Goal: Transaction & Acquisition: Purchase product/service

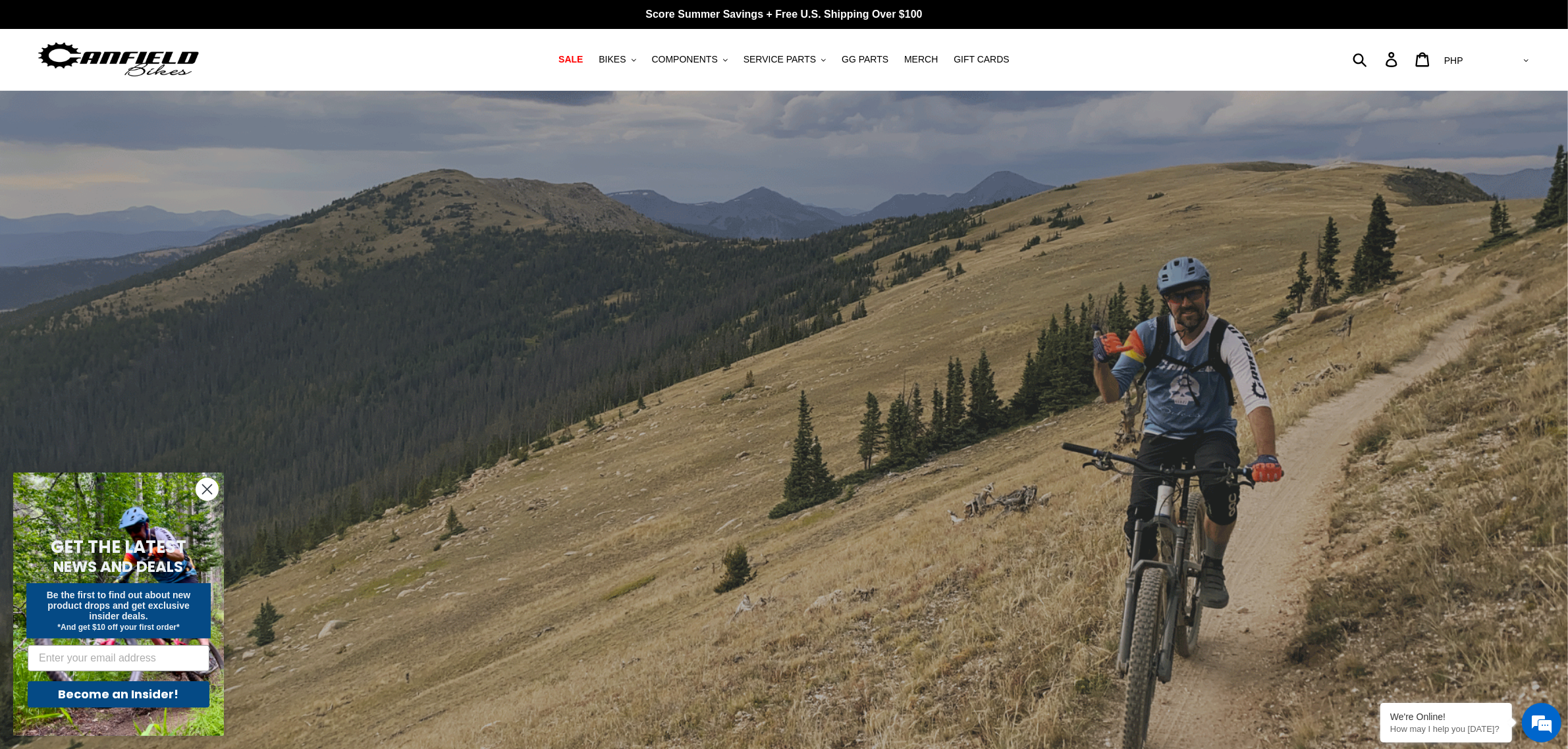
click at [208, 491] on circle "Close dialog" at bounding box center [206, 490] width 22 height 22
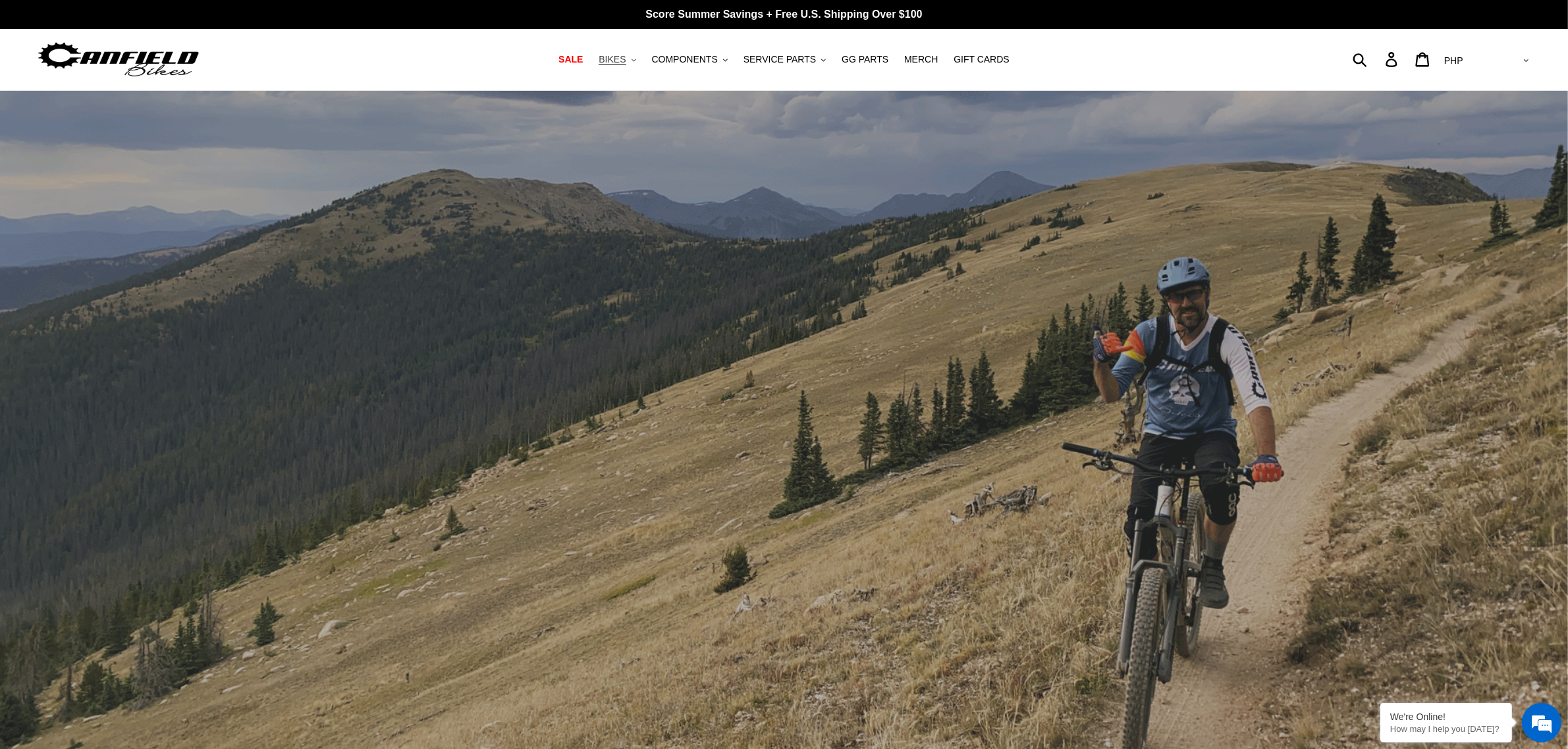
click at [626, 60] on span "BIKES" at bounding box center [612, 60] width 27 height 11
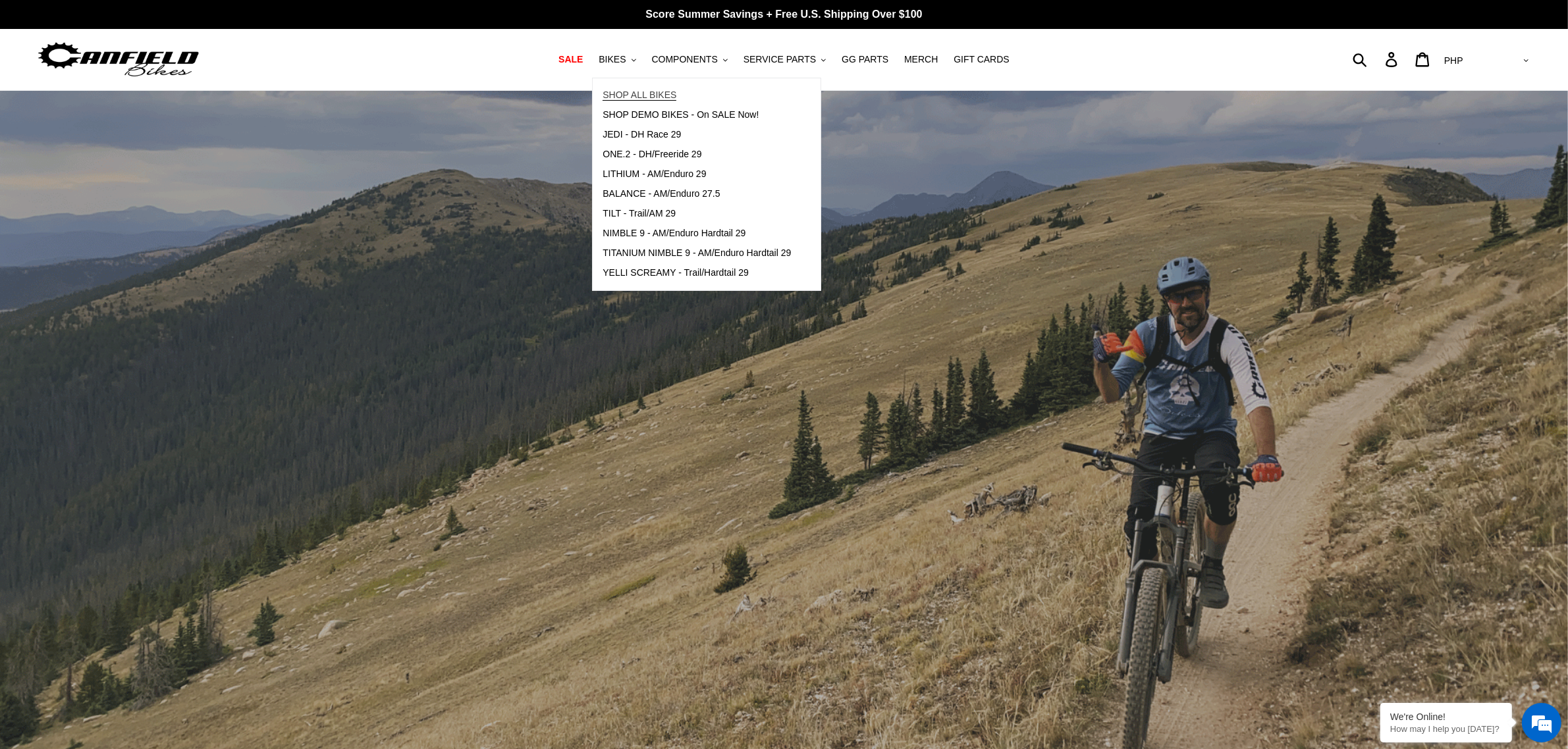
click at [676, 98] on span "SHOP ALL BIKES" at bounding box center [640, 95] width 74 height 11
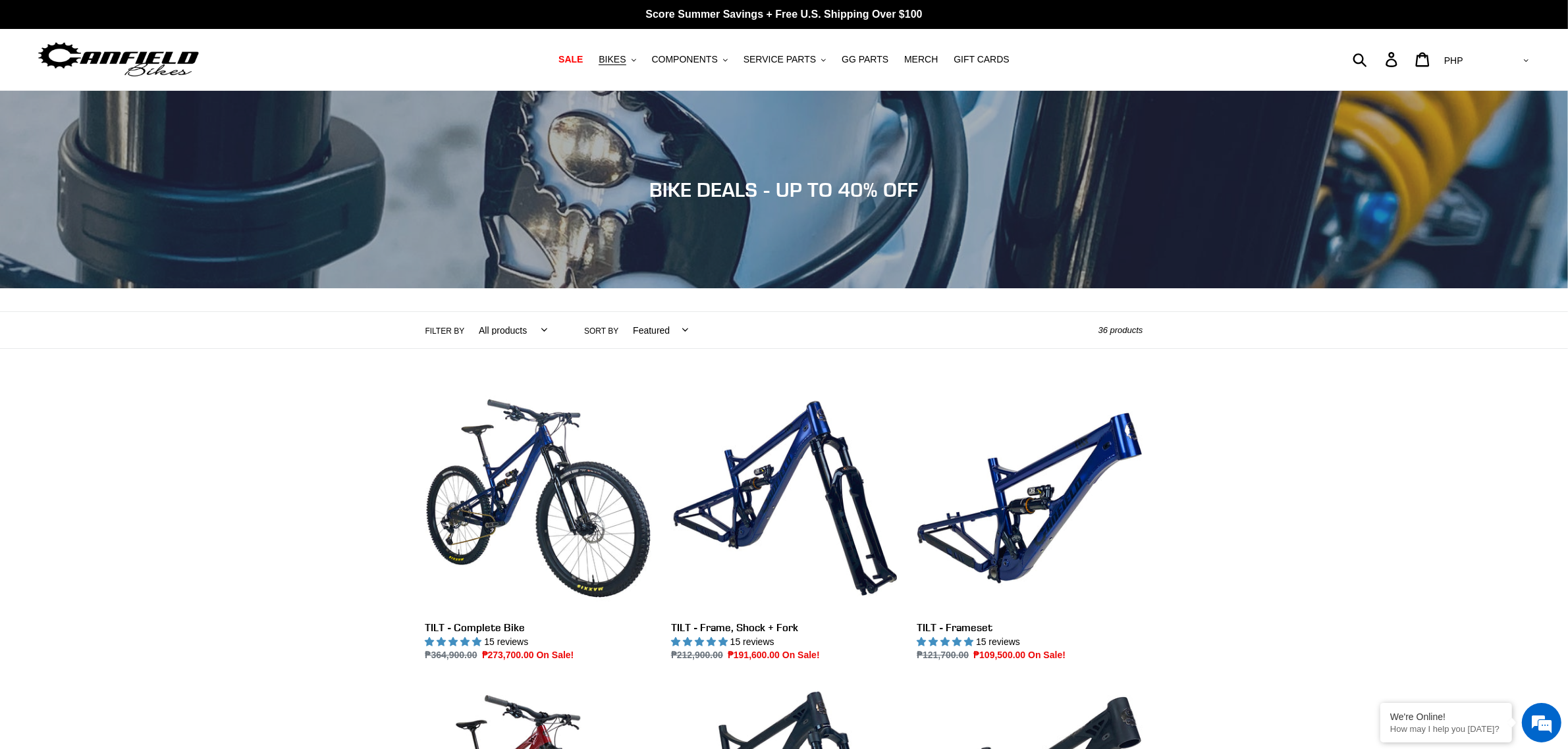
click at [137, 64] on img at bounding box center [118, 60] width 165 height 42
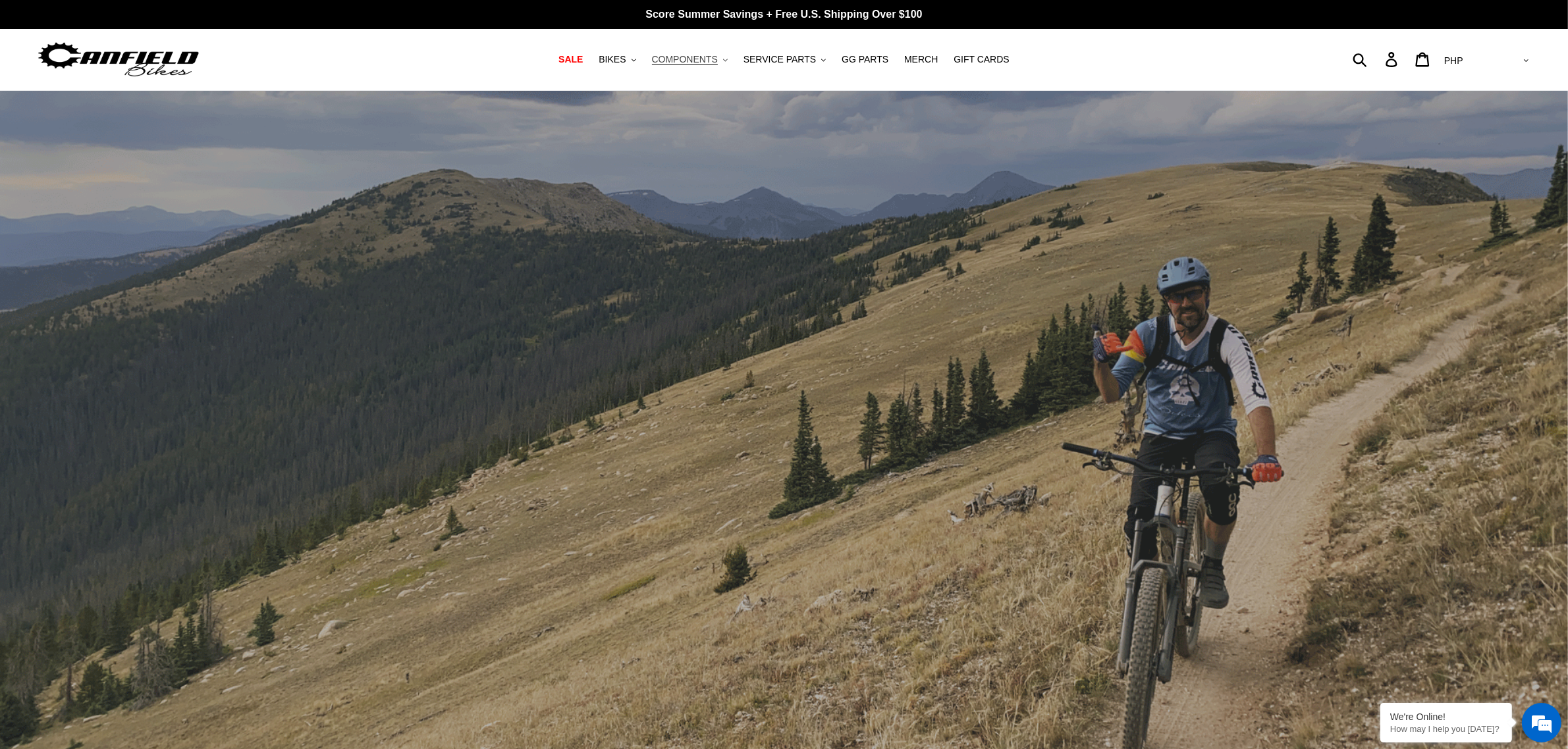
click at [718, 61] on span "COMPONENTS" at bounding box center [685, 60] width 66 height 11
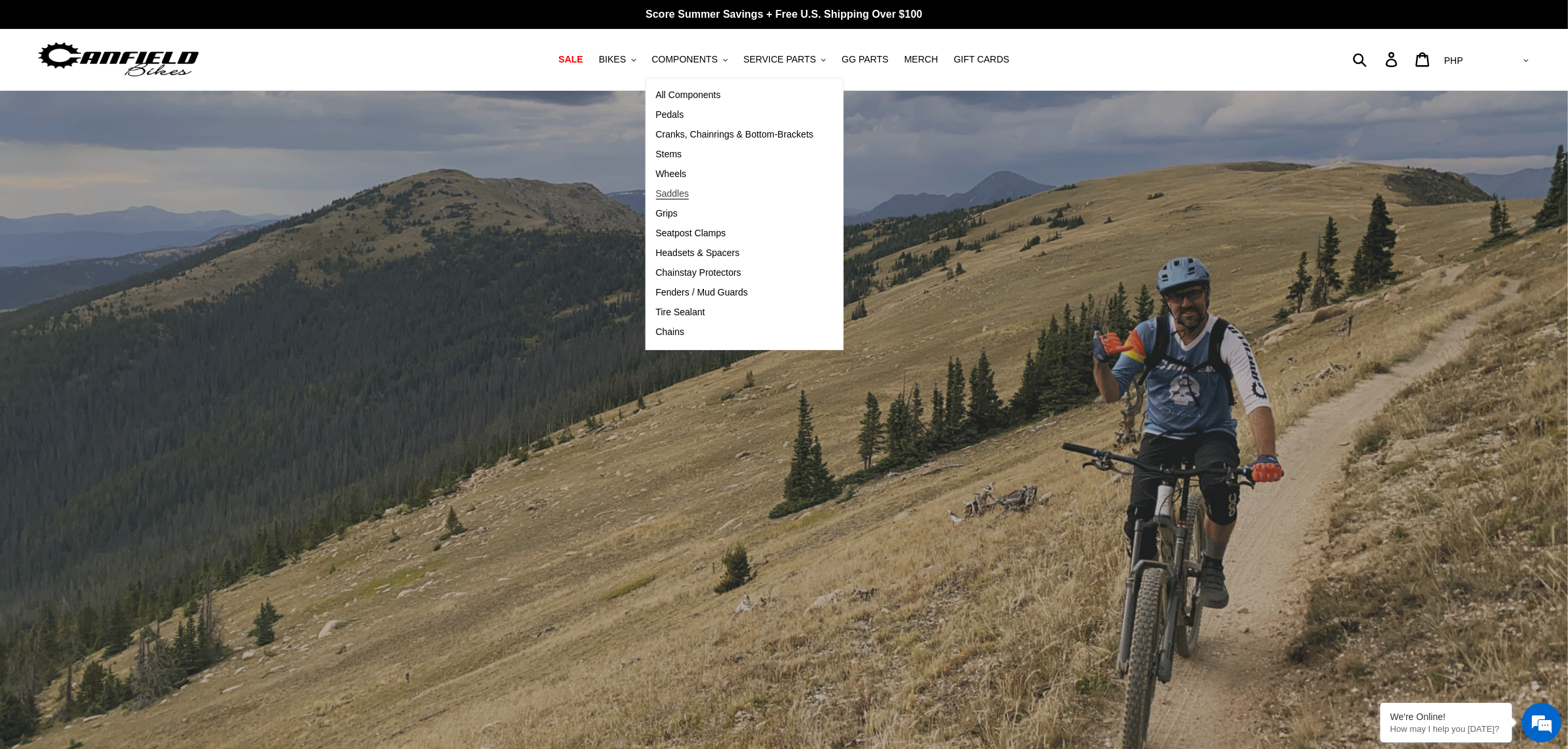
click at [692, 185] on link "Saddles" at bounding box center [734, 194] width 178 height 20
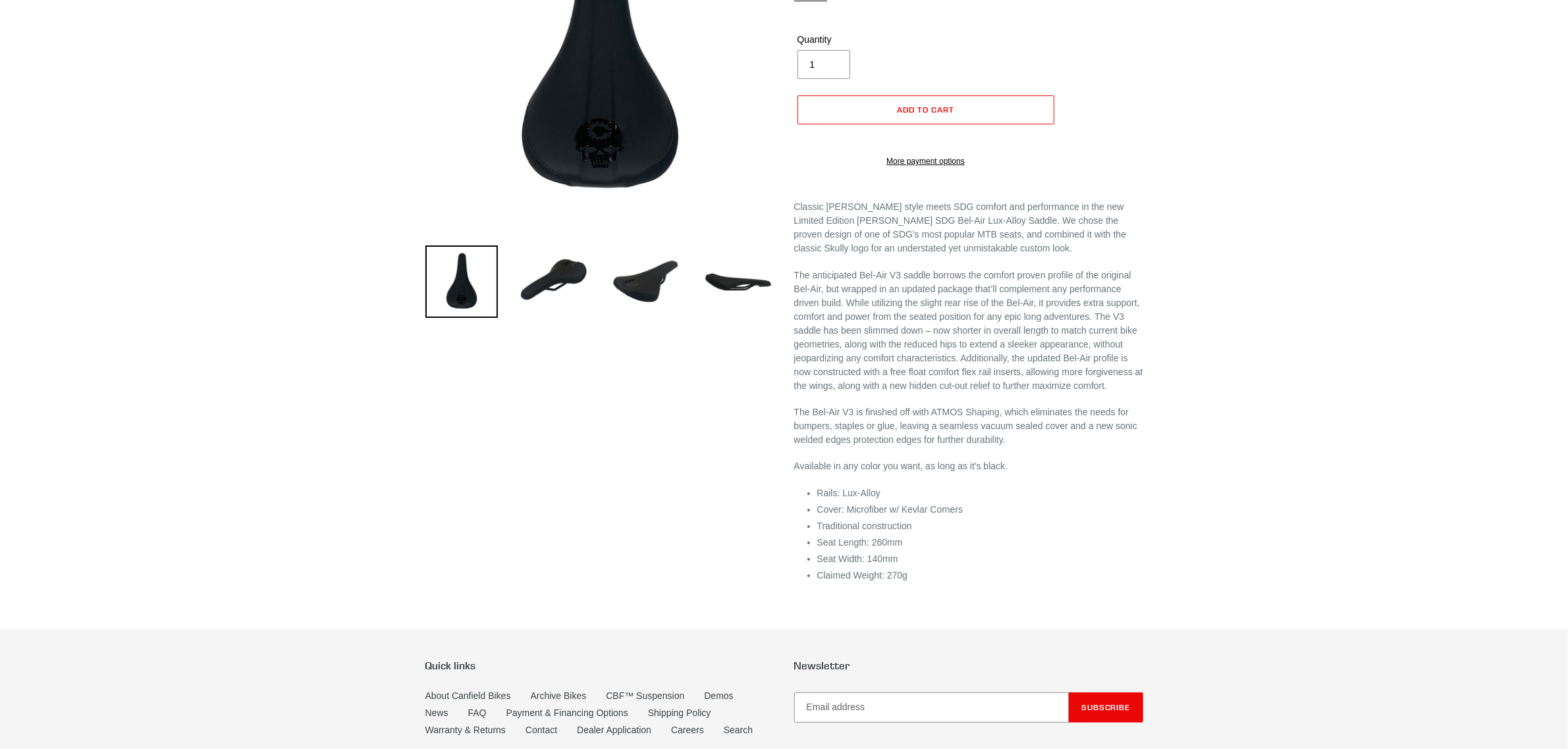
select select "highest-rating"
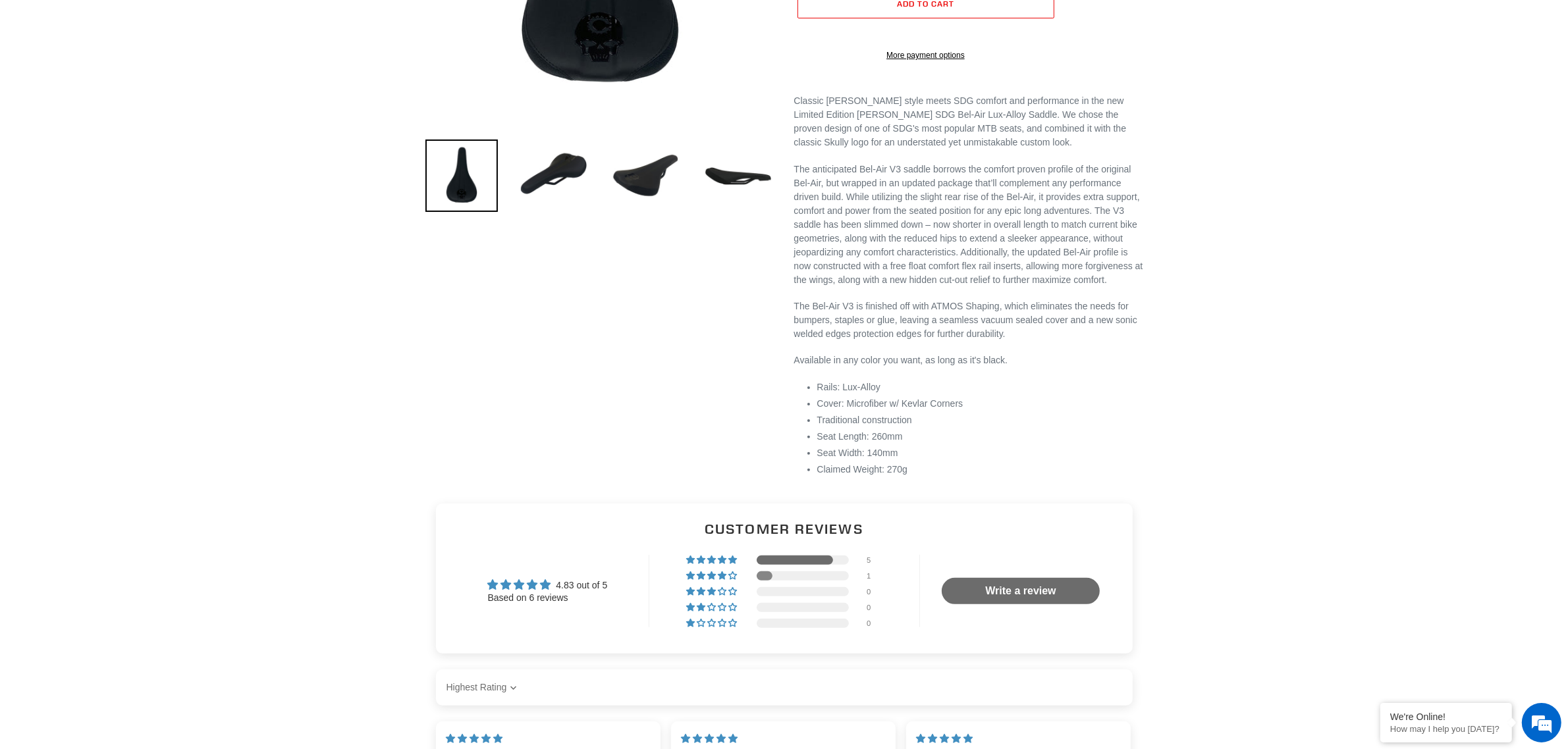
scroll to position [329, 0]
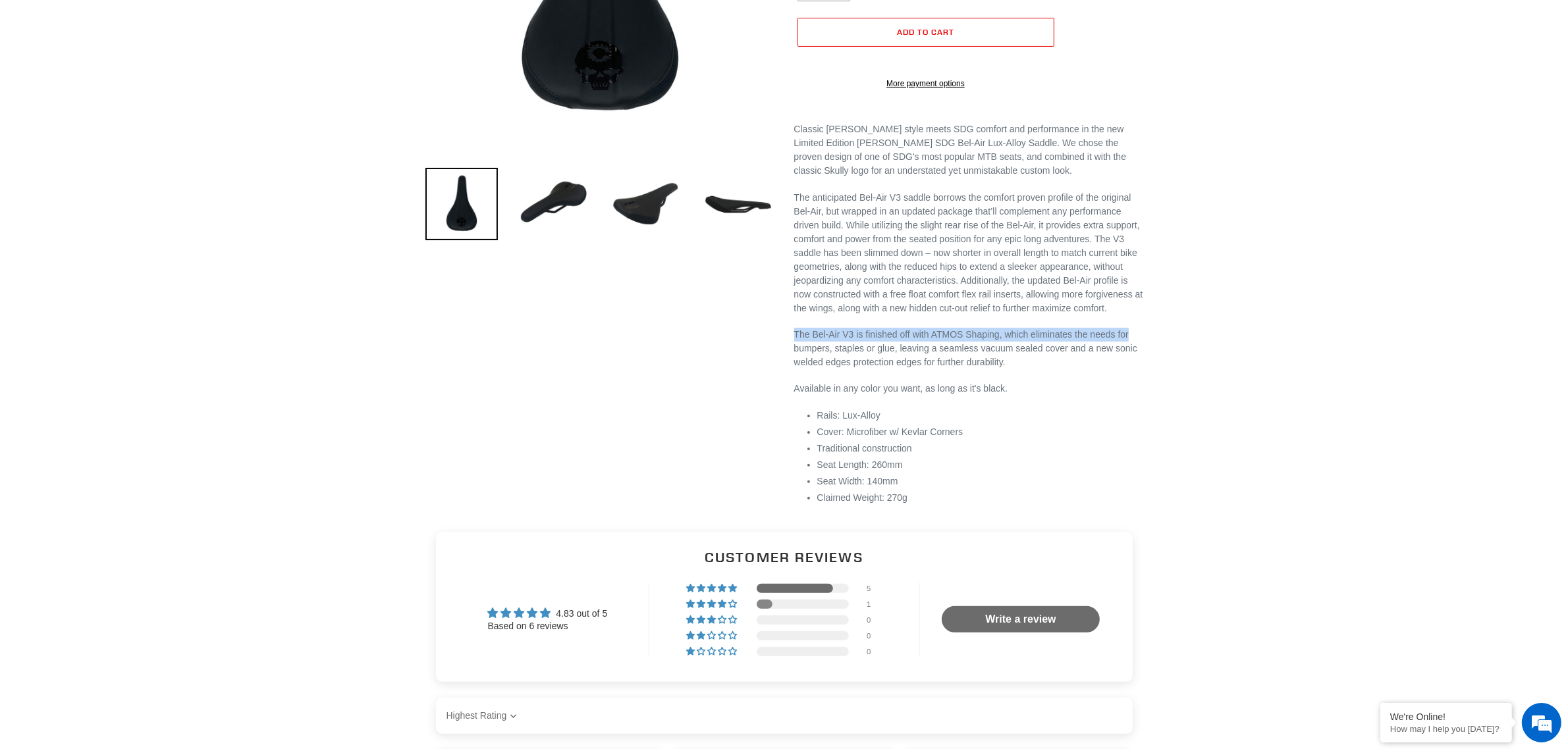
drag, startPoint x: 789, startPoint y: 341, endPoint x: 1163, endPoint y: 349, distance: 374.1
click at [1163, 349] on div "Previous slide" at bounding box center [784, 157] width 790 height 719
click at [1072, 395] on p "Available in any color you want, as long as it's black." at bounding box center [968, 389] width 349 height 14
drag, startPoint x: 796, startPoint y: 347, endPoint x: 1116, endPoint y: 370, distance: 320.8
click at [1116, 370] on p "The Bel-Air V3 is finished off with ATMOS Shaping, which eliminates the needs f…" at bounding box center [968, 349] width 349 height 42
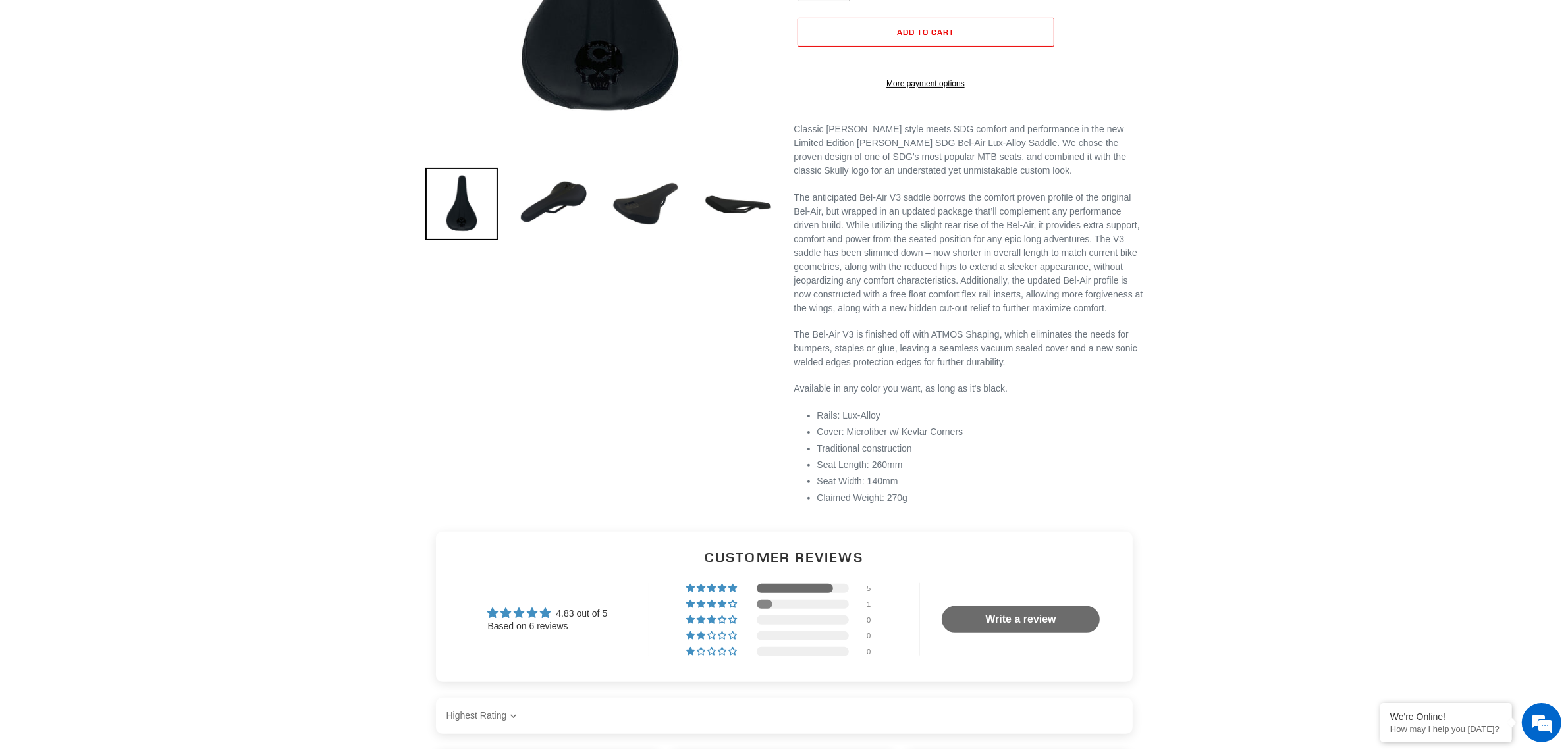
click at [1120, 391] on div "Classic Canfield style meets SDG comfort and performance in the new Limited Edi…" at bounding box center [968, 314] width 349 height 382
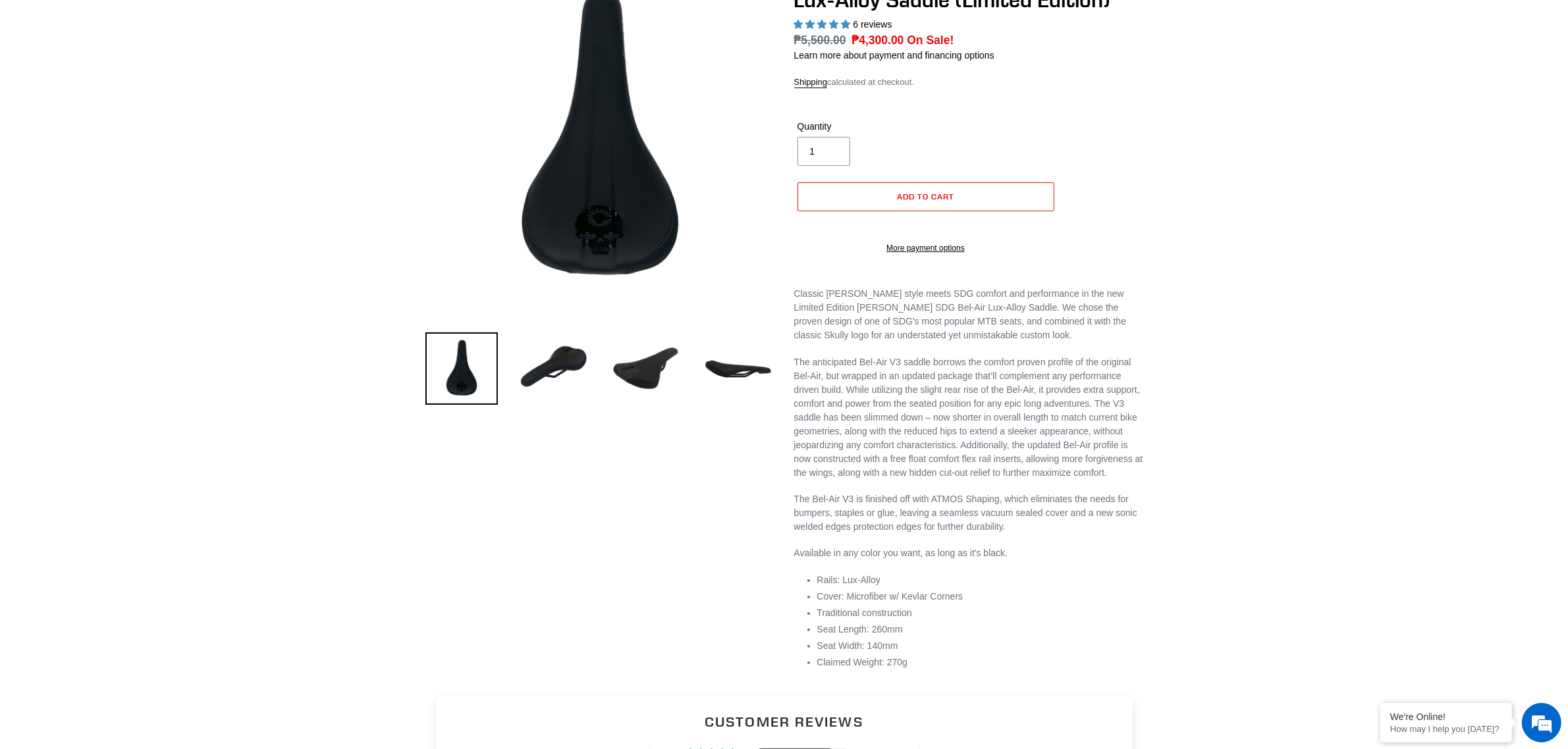
scroll to position [0, 0]
click at [564, 363] on img at bounding box center [553, 369] width 72 height 72
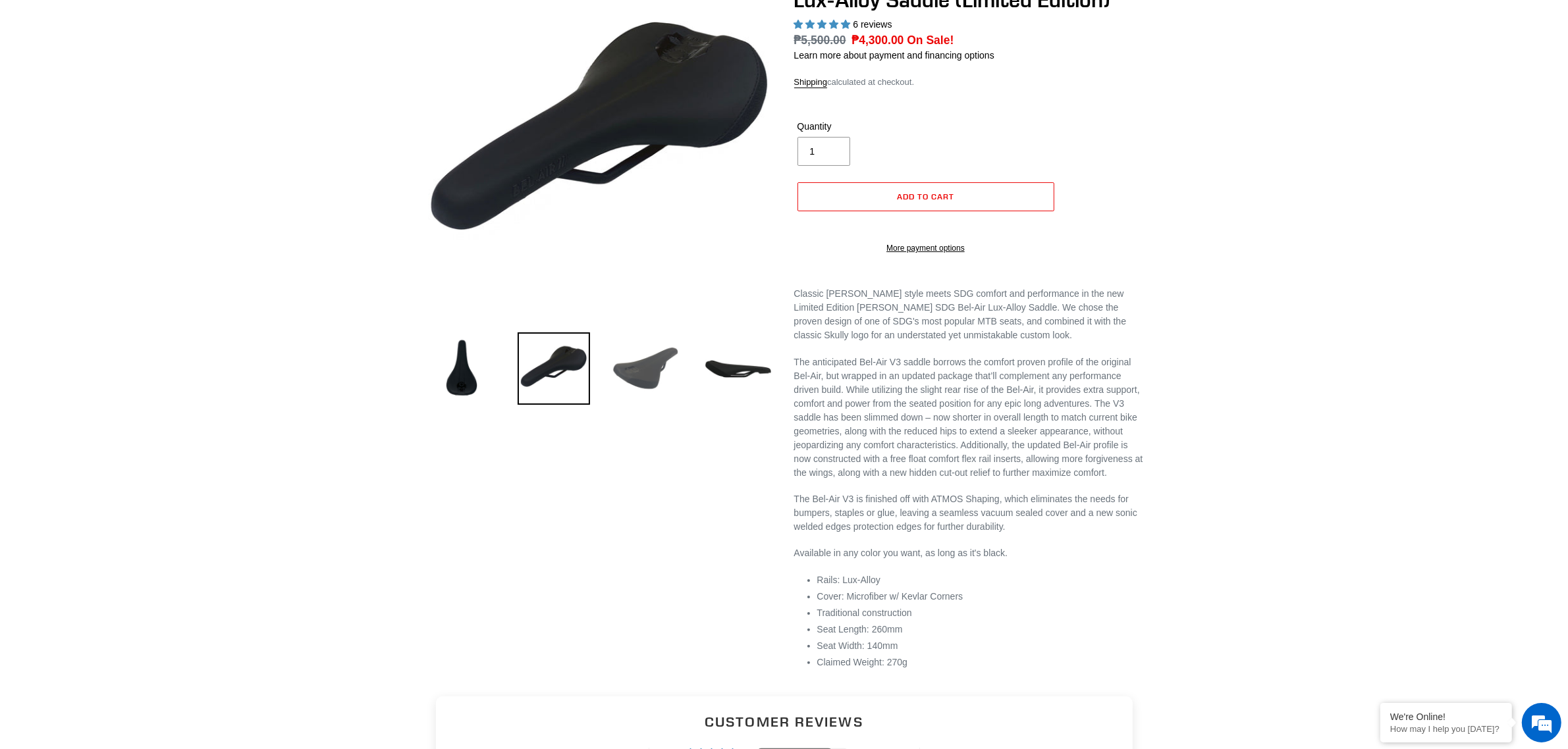
click at [624, 365] on img at bounding box center [646, 369] width 72 height 72
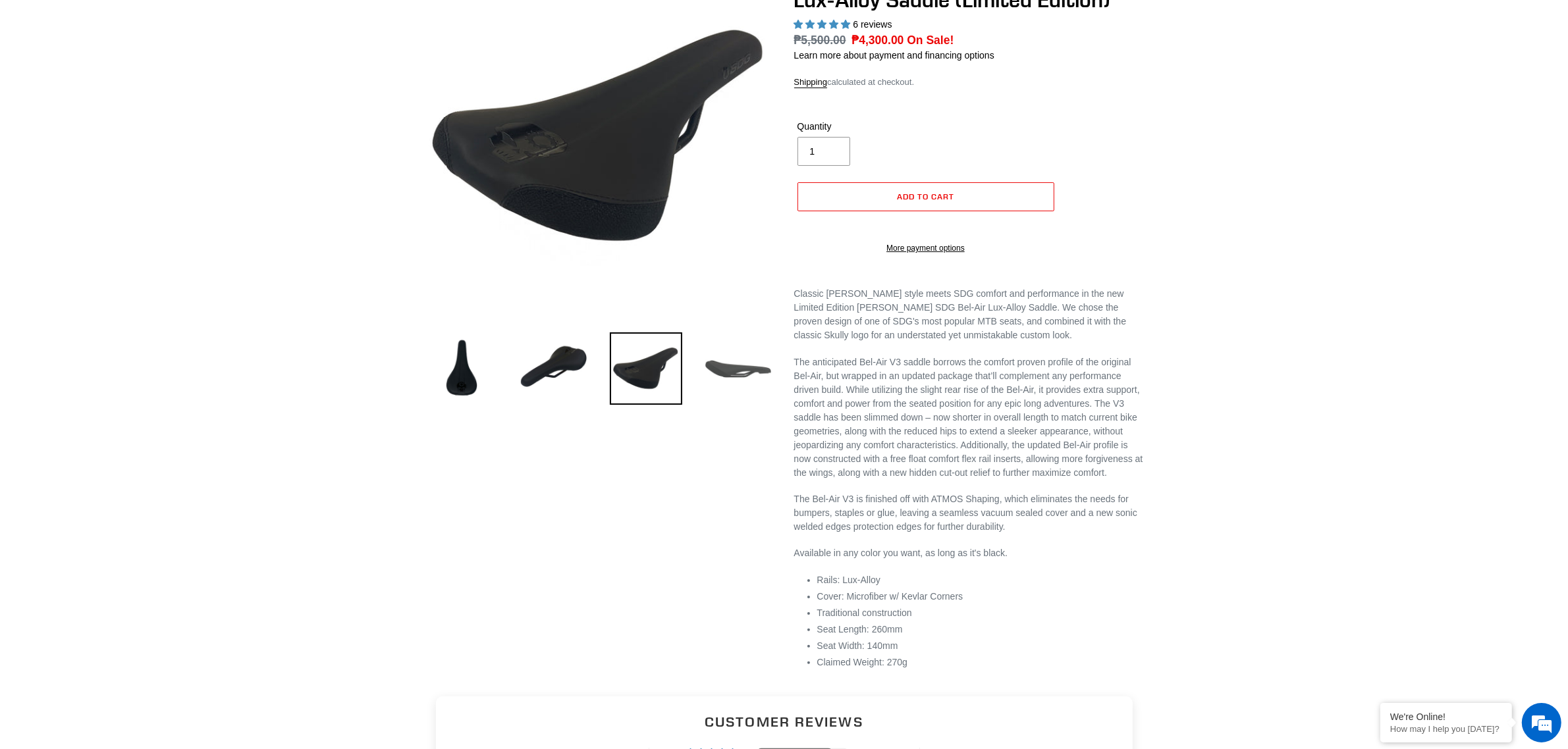
click at [715, 362] on img at bounding box center [738, 369] width 72 height 72
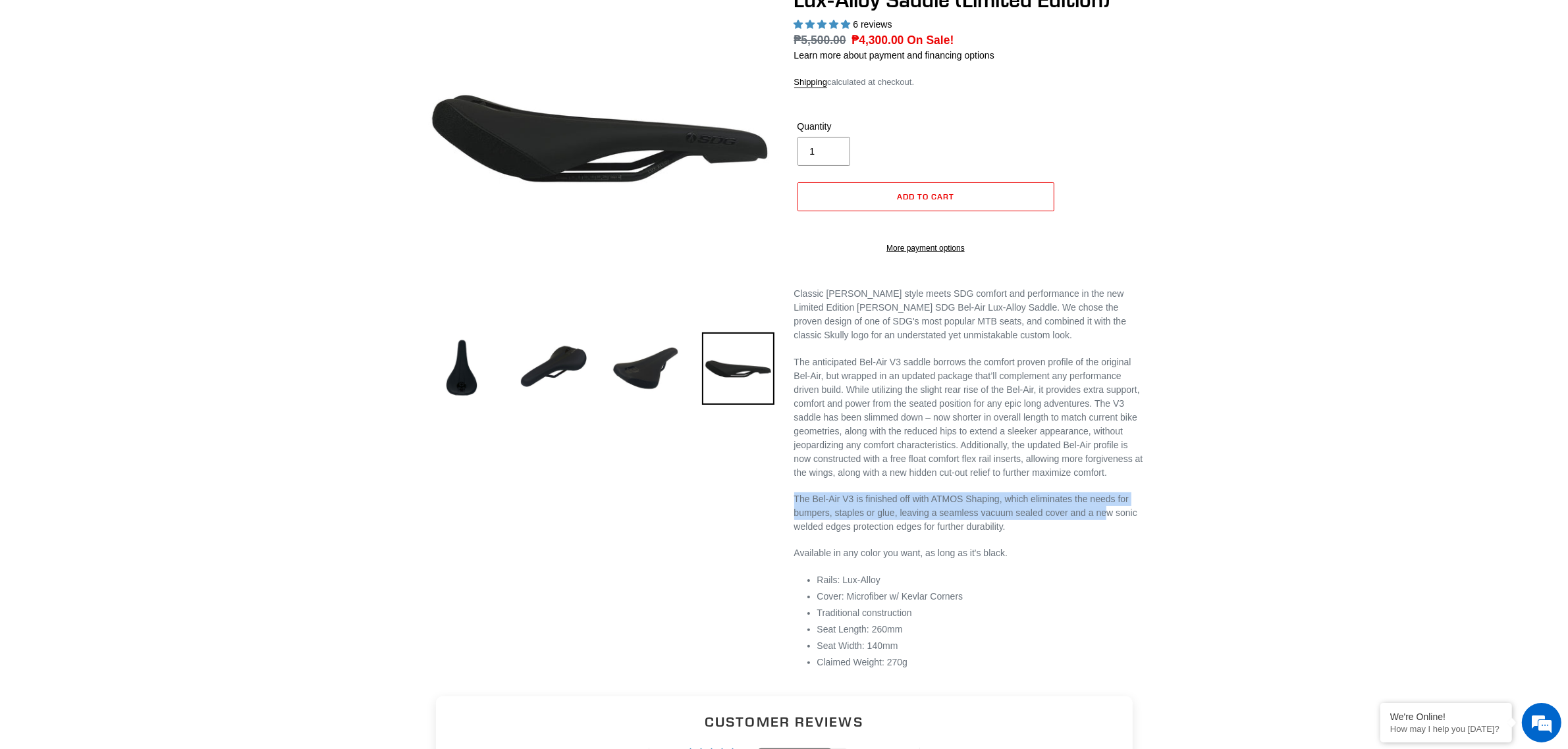
drag, startPoint x: 779, startPoint y: 509, endPoint x: 1098, endPoint y: 531, distance: 319.8
click at [1098, 531] on div "Canfield SDG Bel-Air V3 Lux-Alloy Saddle (Limited Edition) 6 reviews Regular pr…" at bounding box center [959, 322] width 369 height 719
click at [1150, 535] on div "Previous slide" at bounding box center [784, 322] width 790 height 719
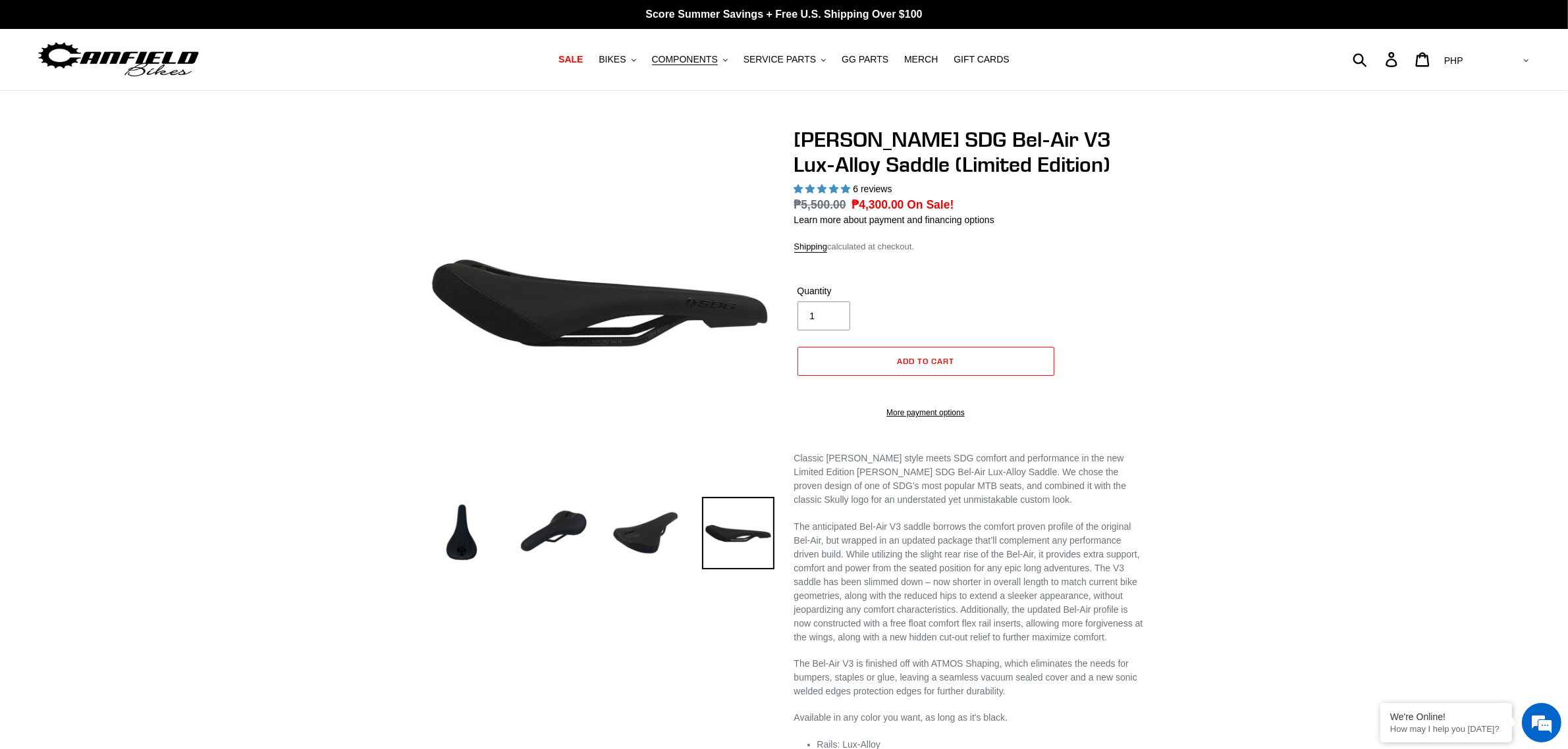
click at [165, 51] on img at bounding box center [118, 60] width 165 height 42
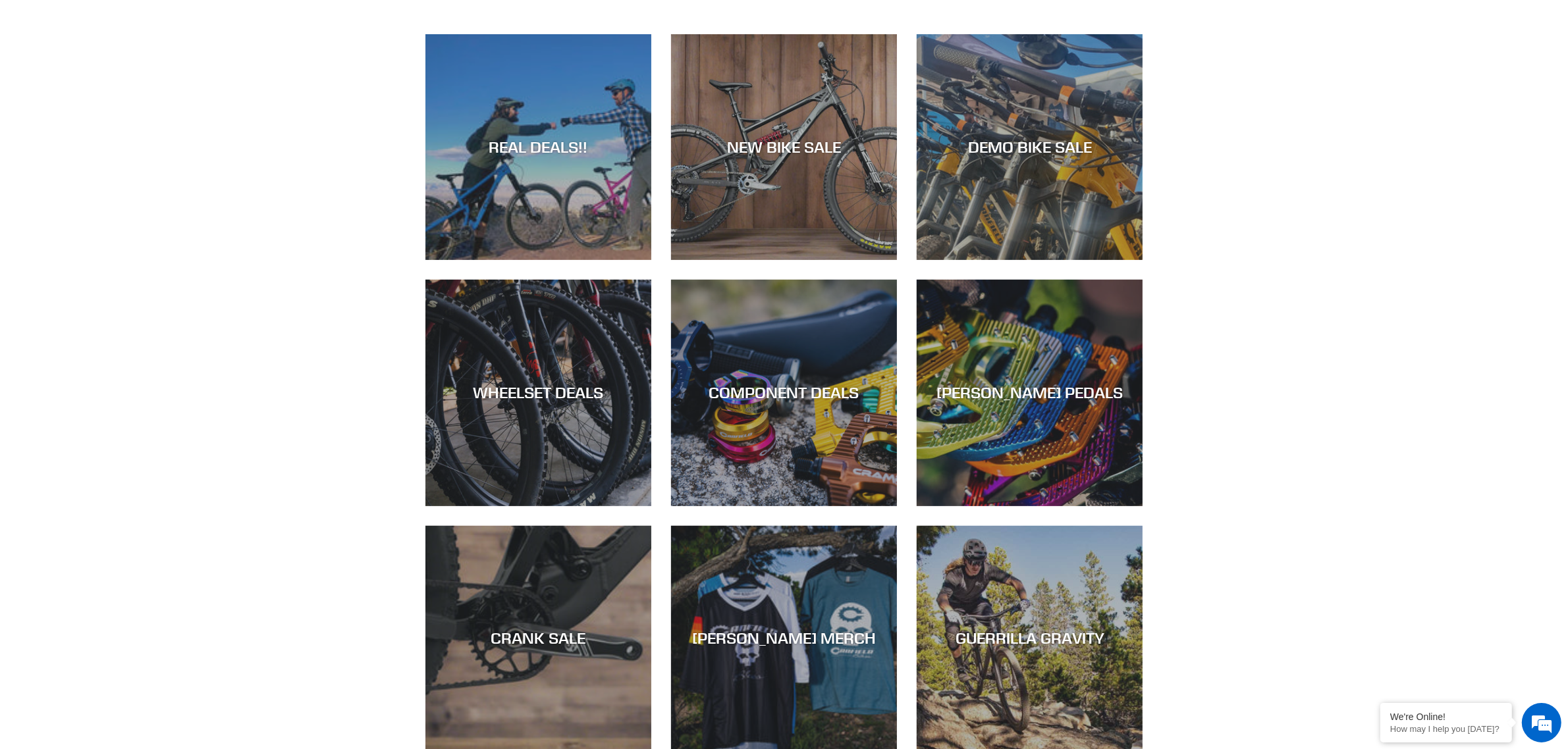
scroll to position [823, 0]
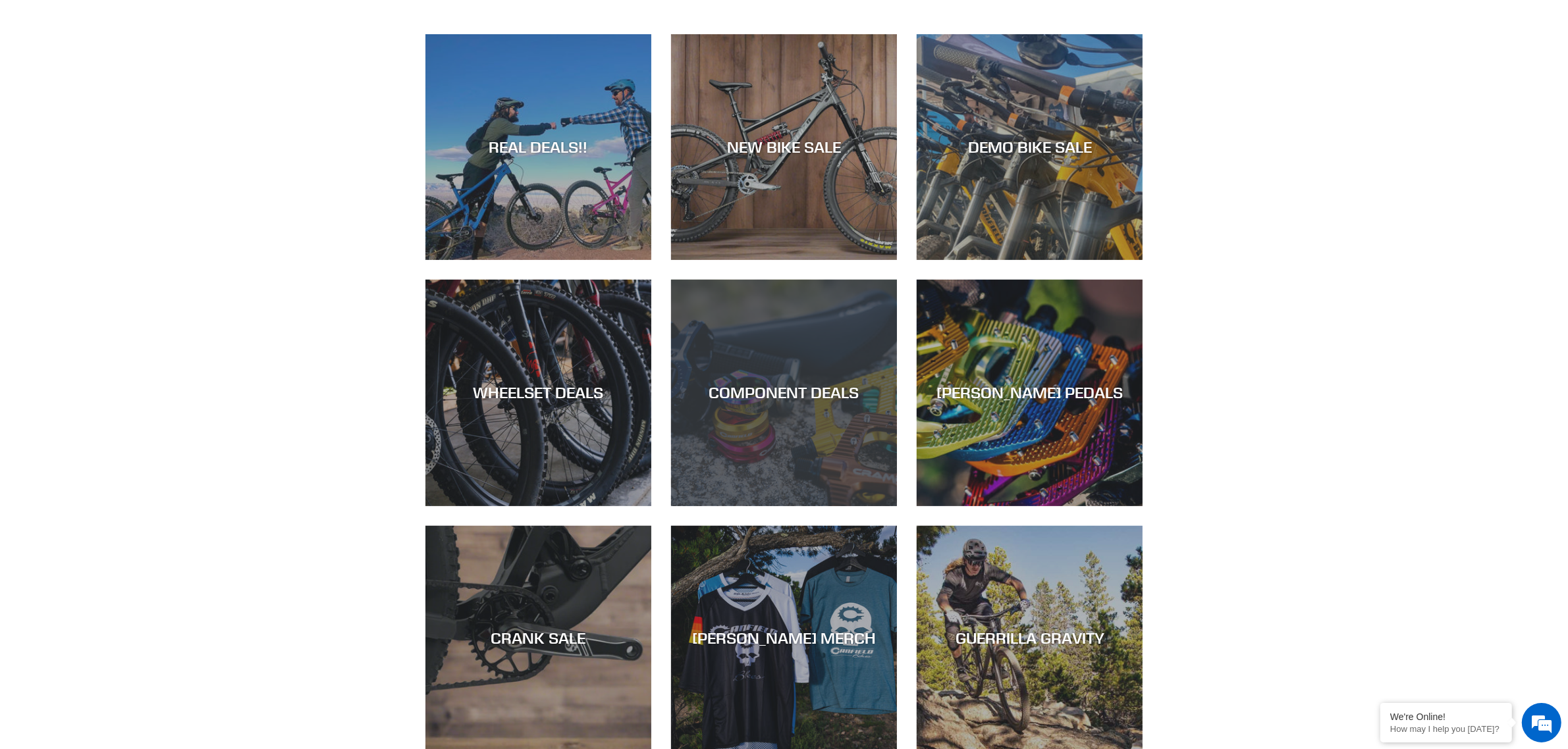
click at [776, 384] on div "COMPONENT DEALS" at bounding box center [784, 394] width 226 height 19
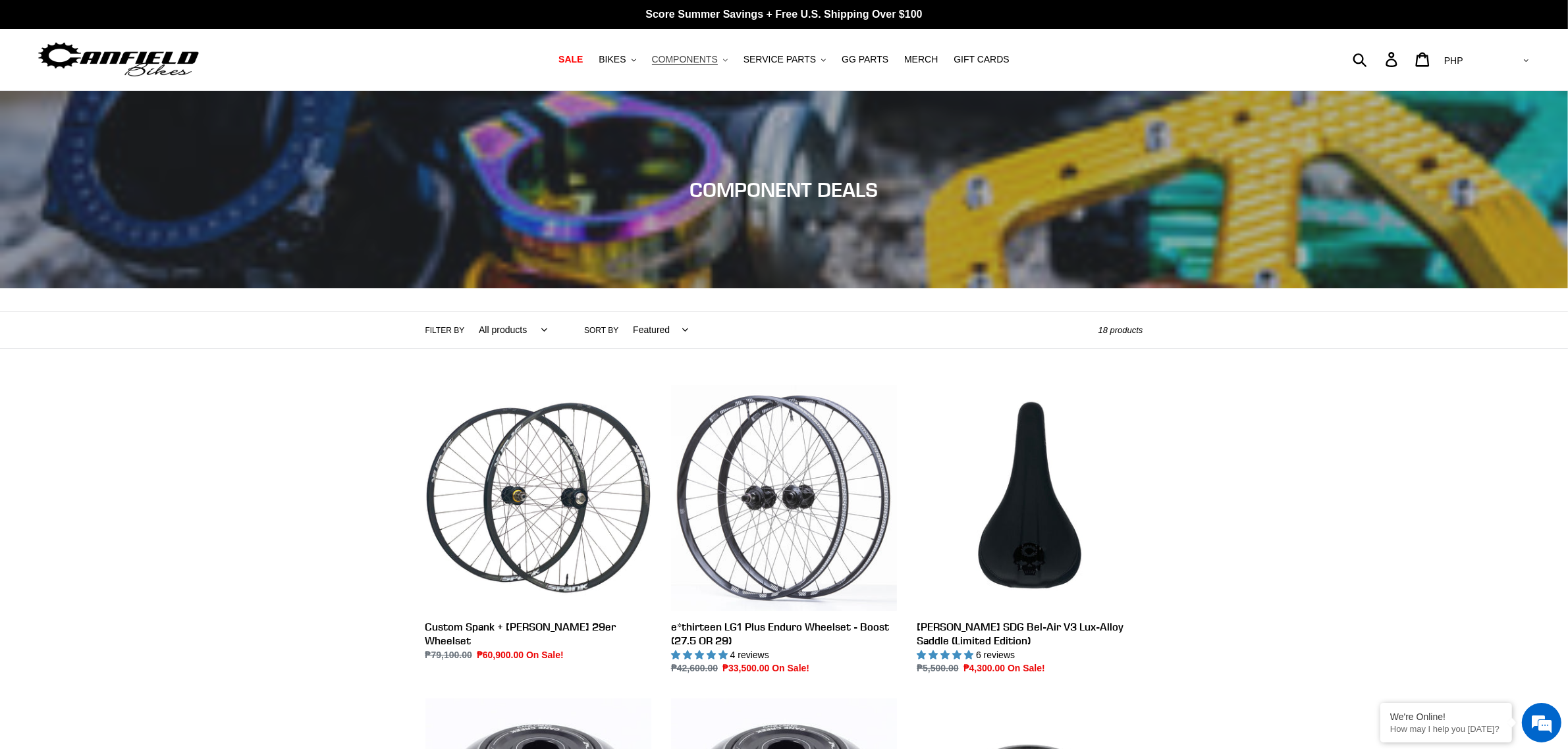
click at [704, 63] on span "COMPONENTS" at bounding box center [685, 60] width 66 height 11
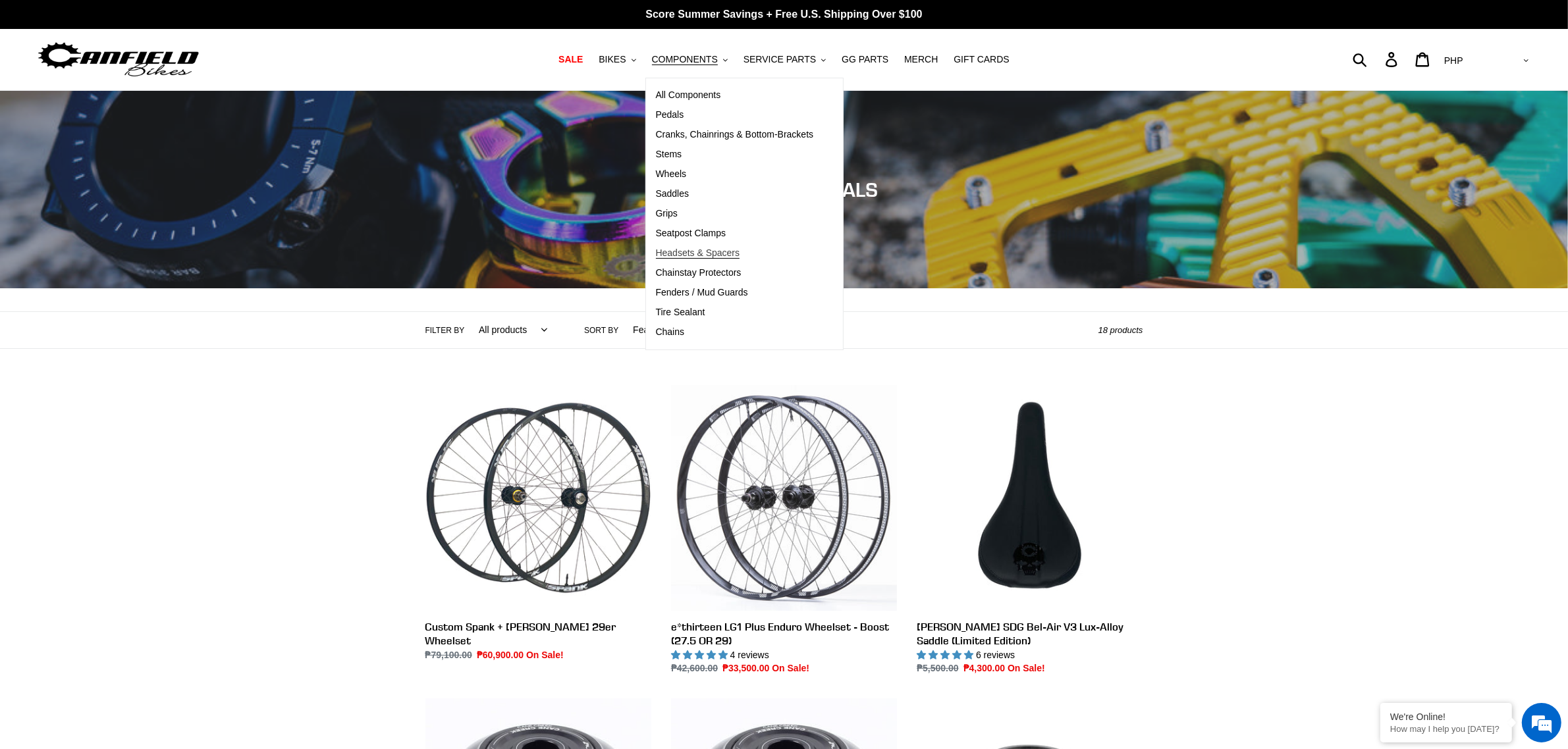
click at [709, 248] on span "Headsets & Spacers" at bounding box center [698, 253] width 85 height 11
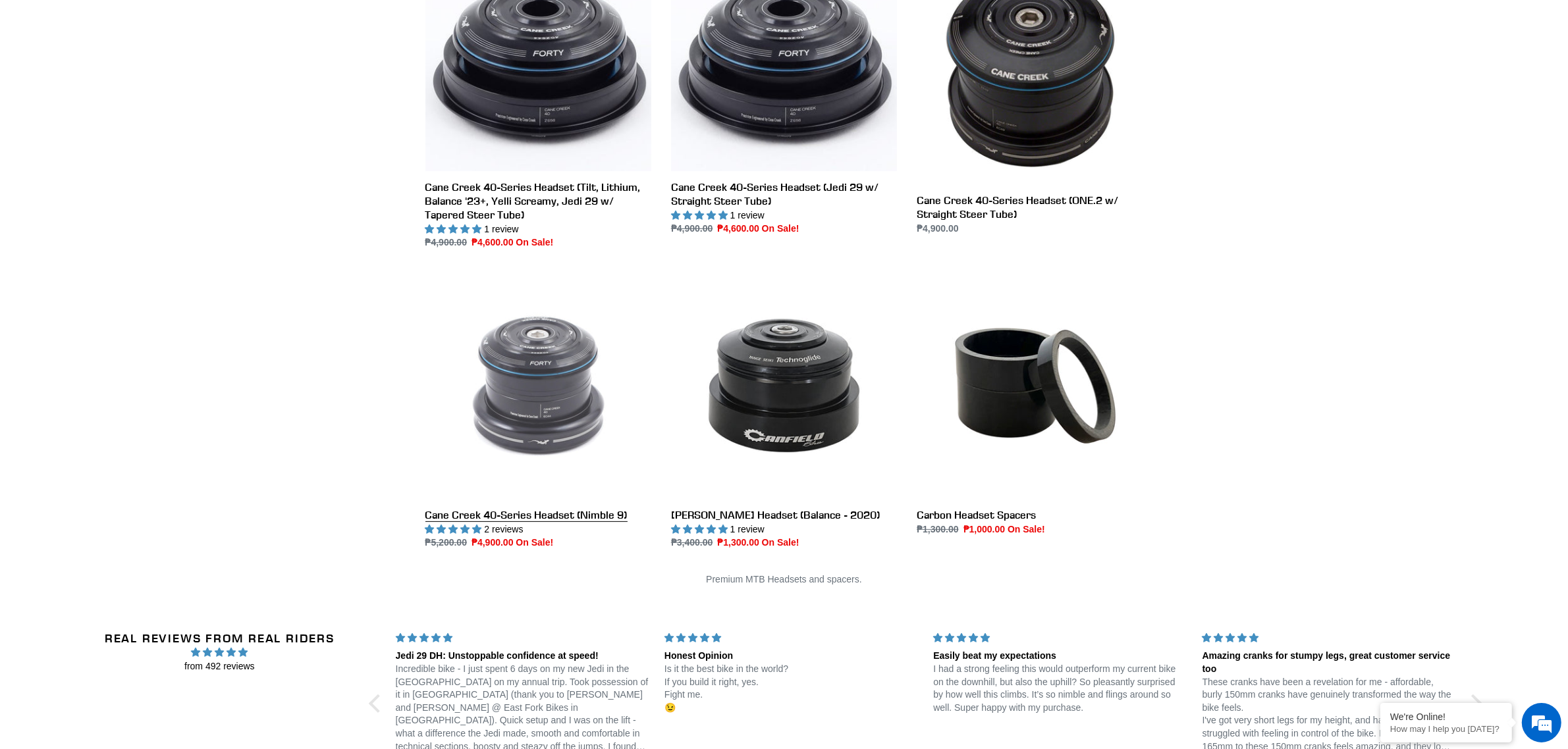
click at [564, 411] on link "Cane Creek 40-Series Headset (Nimble 9)" at bounding box center [538, 412] width 226 height 278
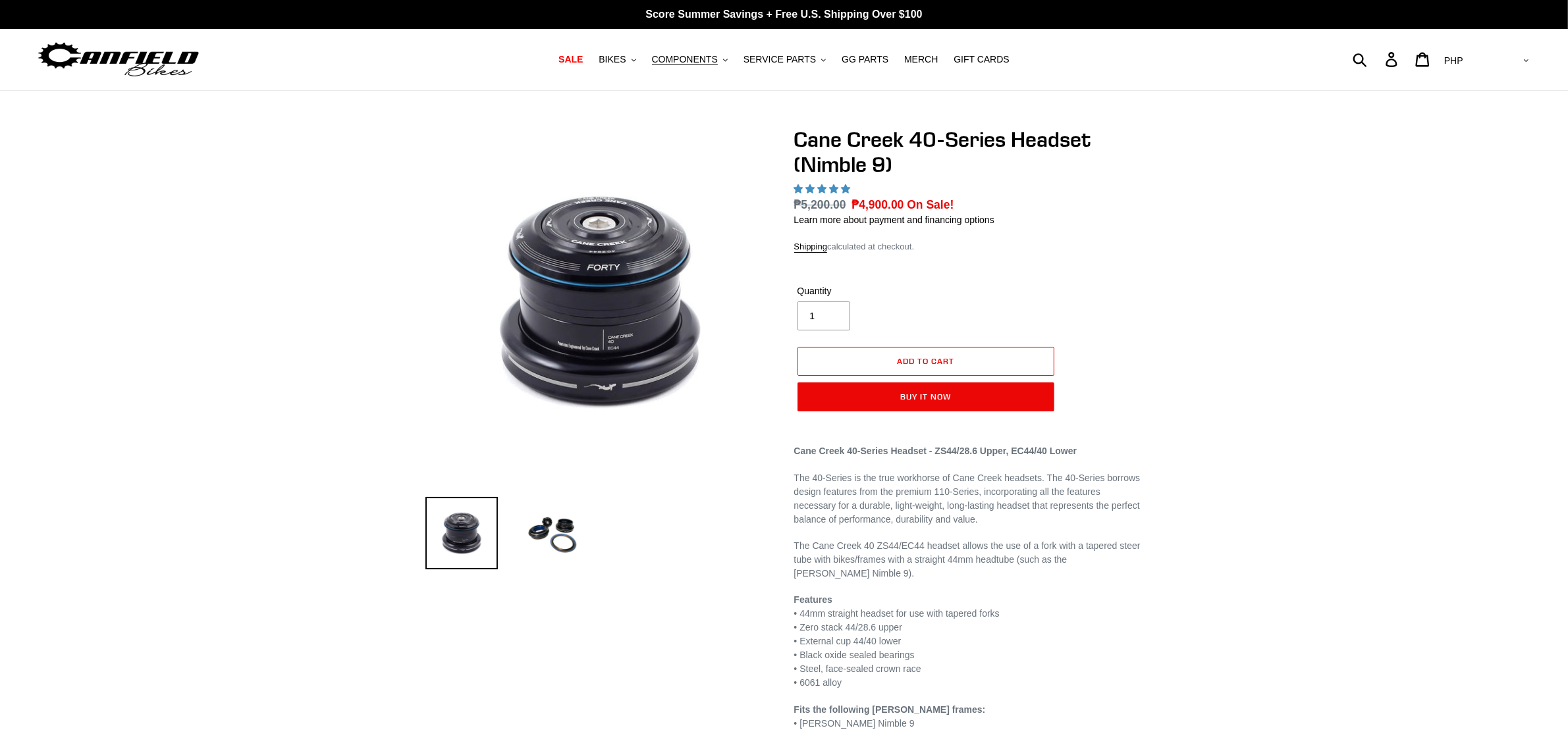
select select "highest-rating"
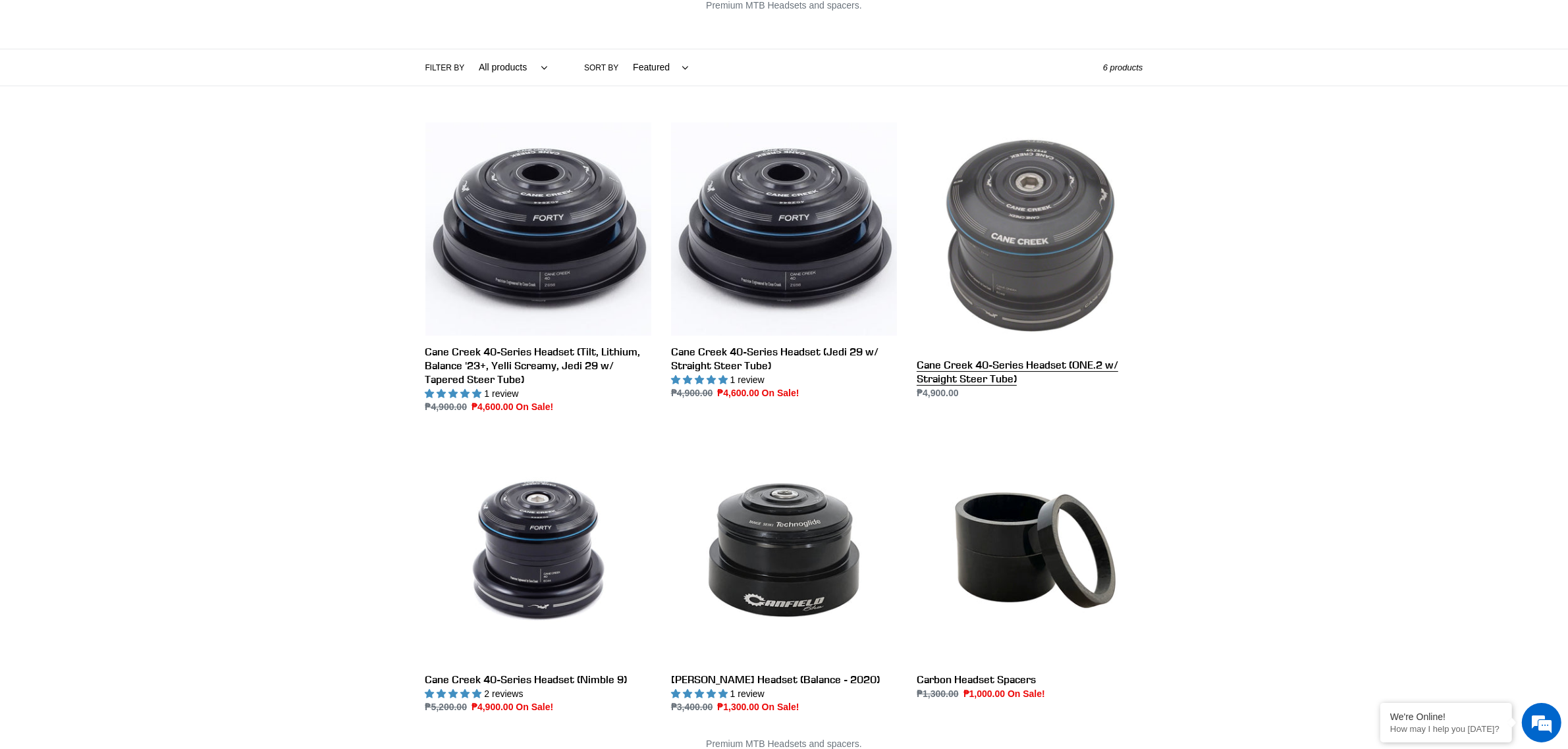
click at [1058, 245] on link "Cane Creek 40-Series Headset (ONE.2 w/ Straight Steer Tube)" at bounding box center [1030, 261] width 226 height 278
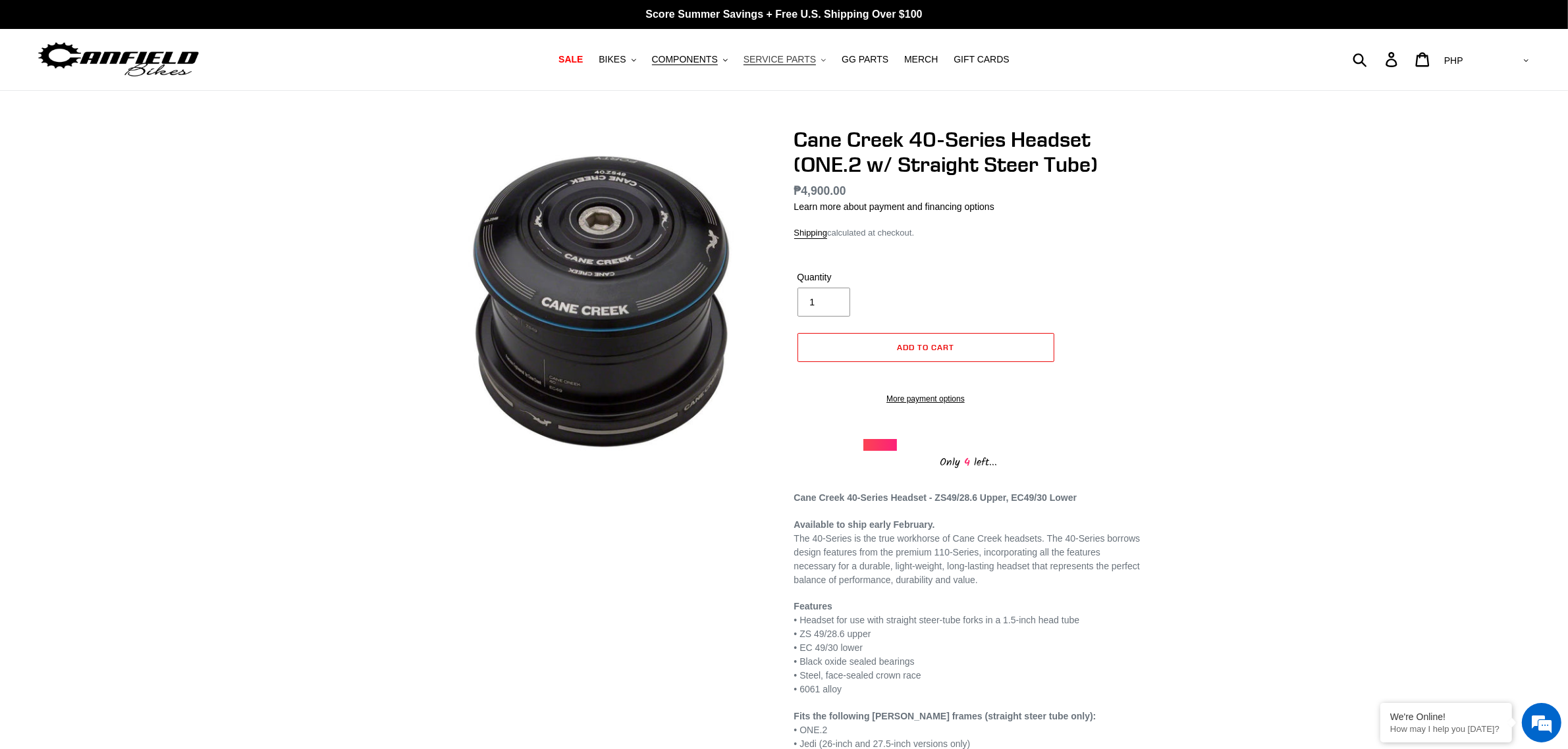
click at [762, 59] on span "SERVICE PARTS" at bounding box center [780, 60] width 72 height 11
click at [708, 59] on span "COMPONENTS" at bounding box center [685, 60] width 66 height 11
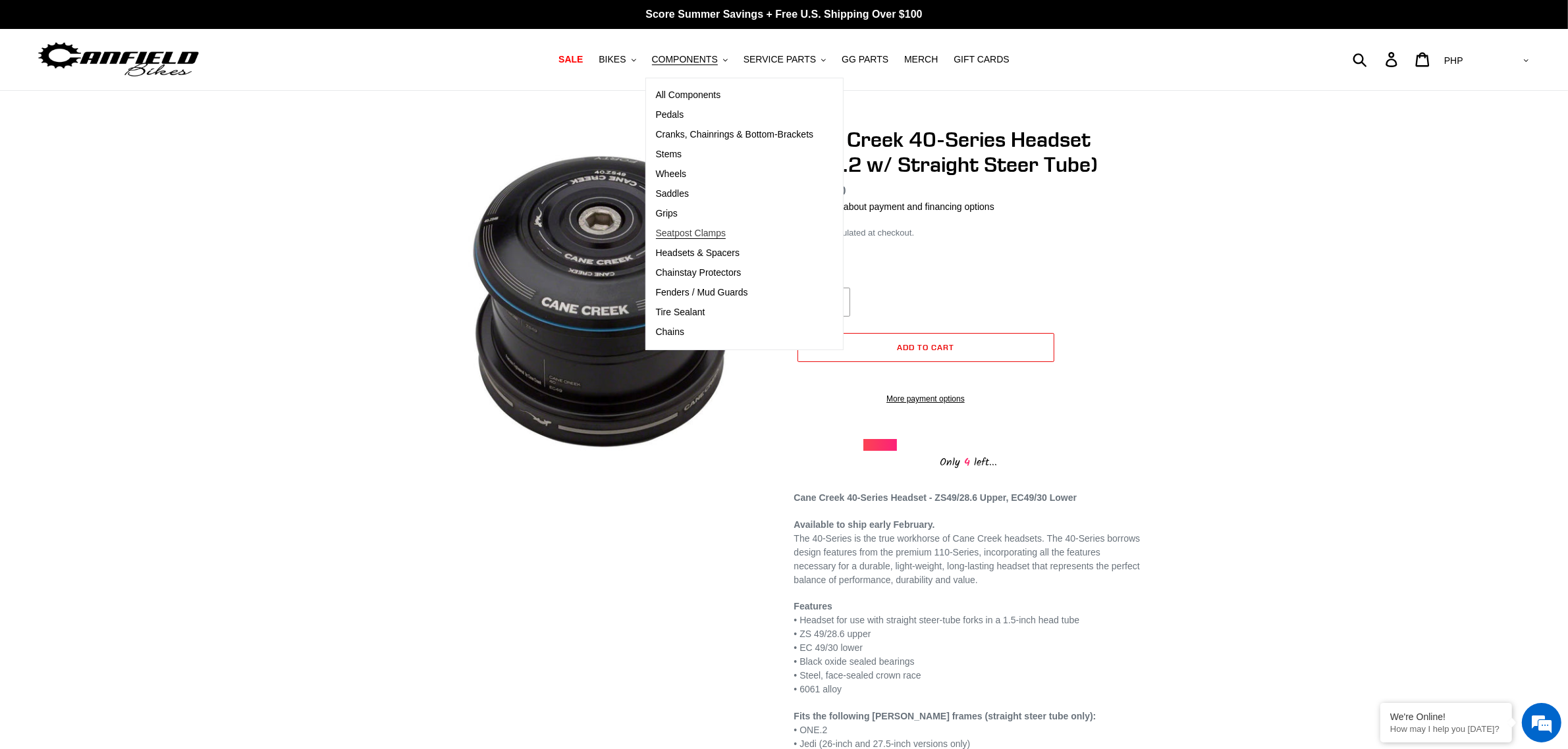
click at [736, 232] on link "Seatpost Clamps" at bounding box center [734, 234] width 178 height 20
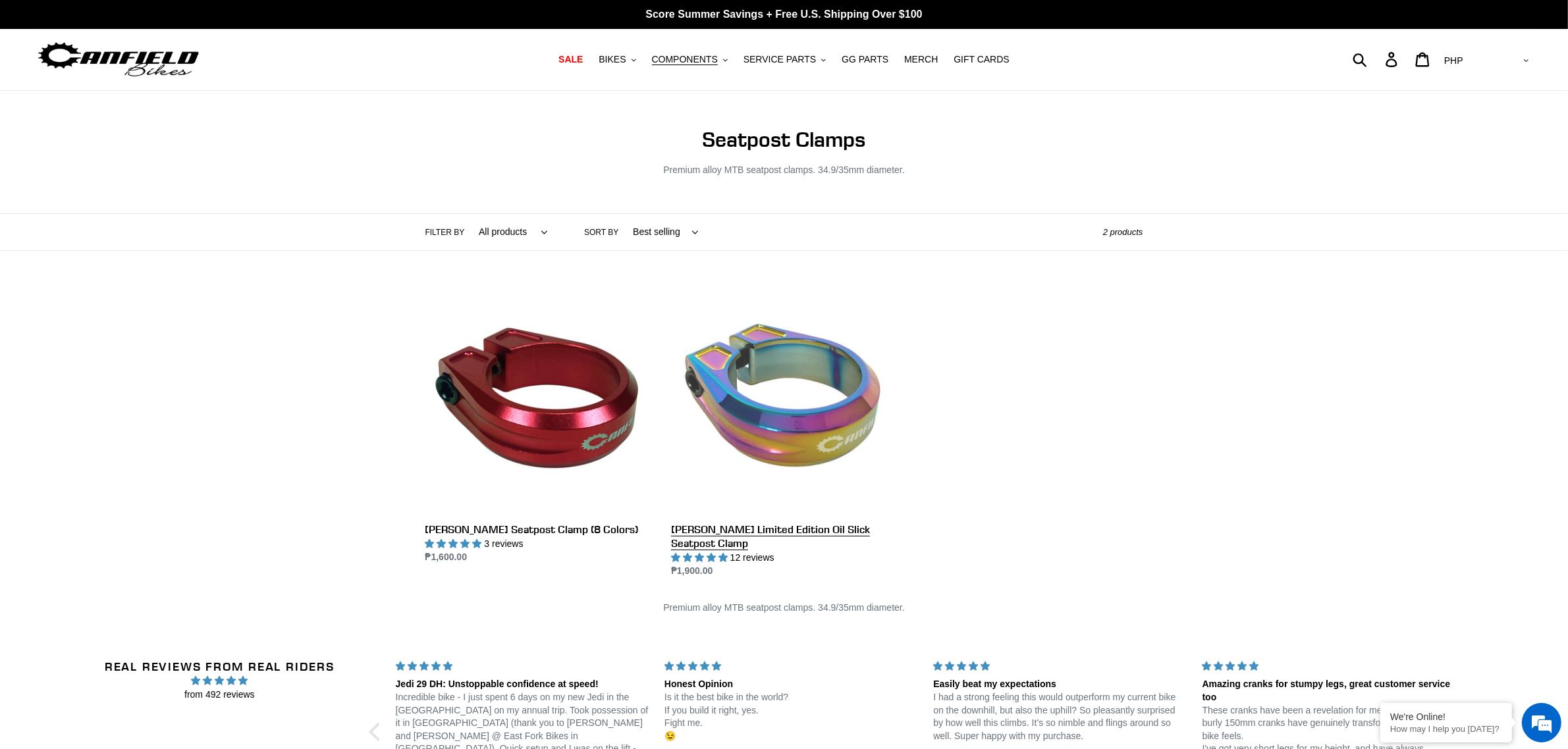
click at [727, 462] on link "[PERSON_NAME] Limited Edition Oil Slick Seatpost Clamp" at bounding box center [784, 432] width 226 height 291
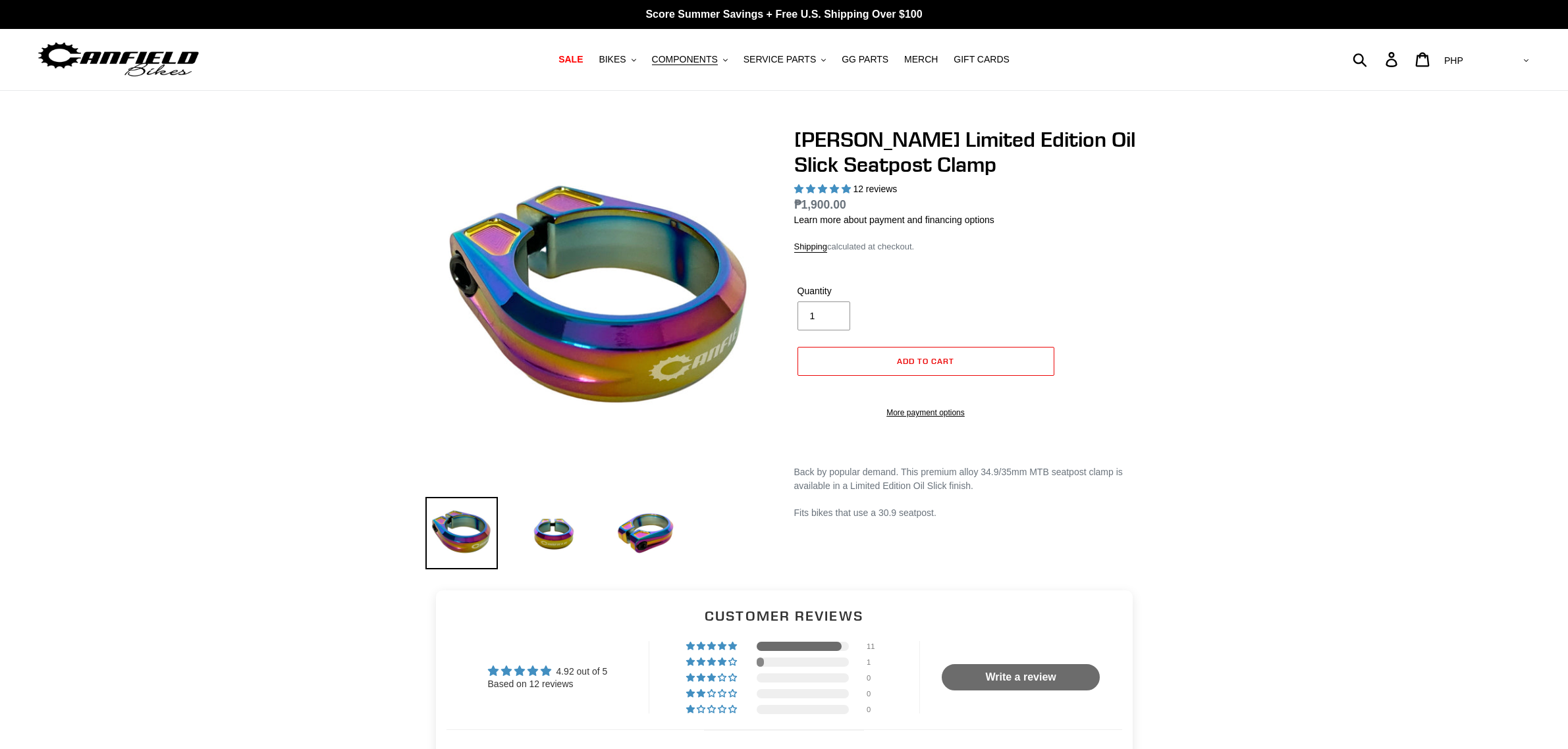
select select "highest-rating"
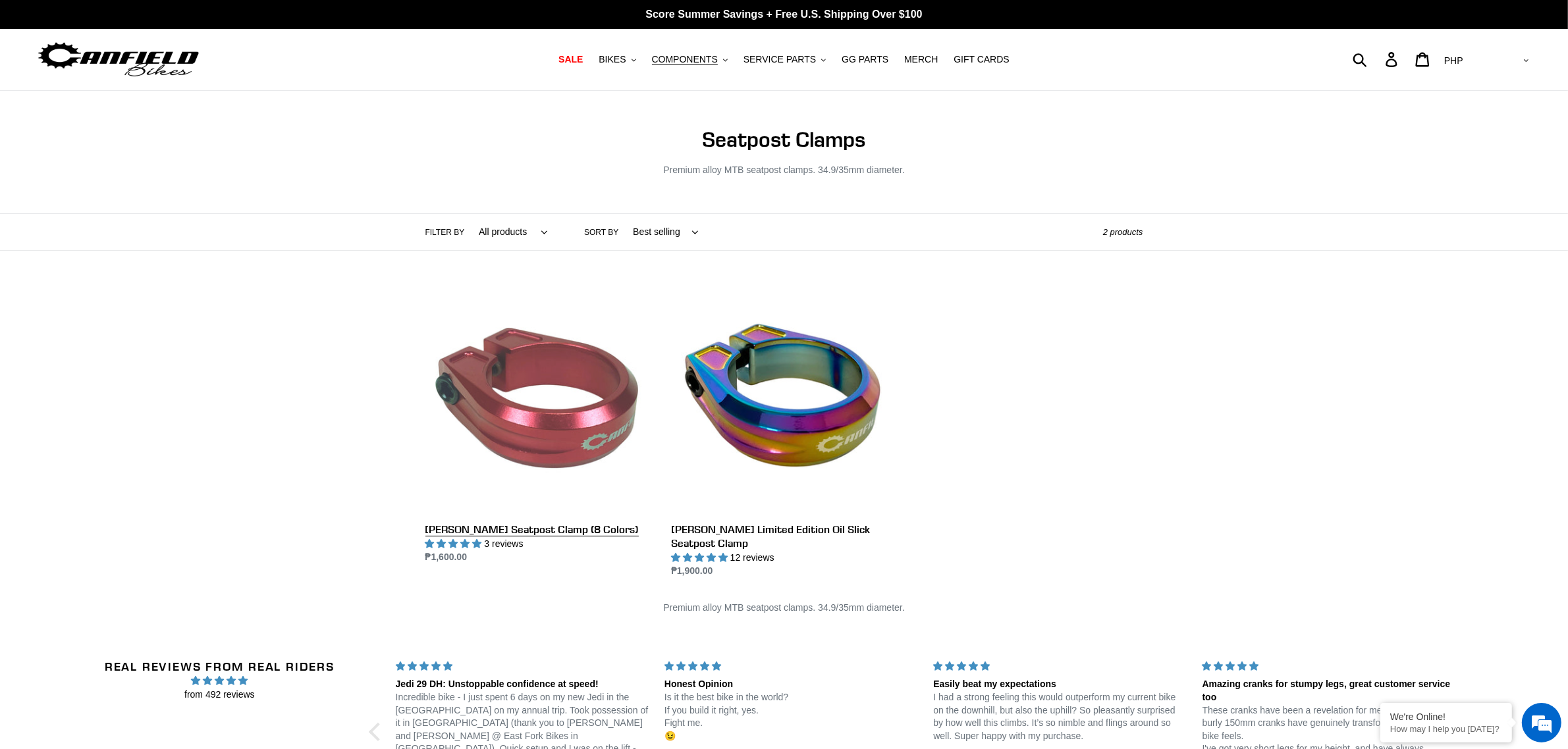
click at [505, 499] on link "[PERSON_NAME] Seatpost Clamp (8 Colors)" at bounding box center [538, 426] width 226 height 278
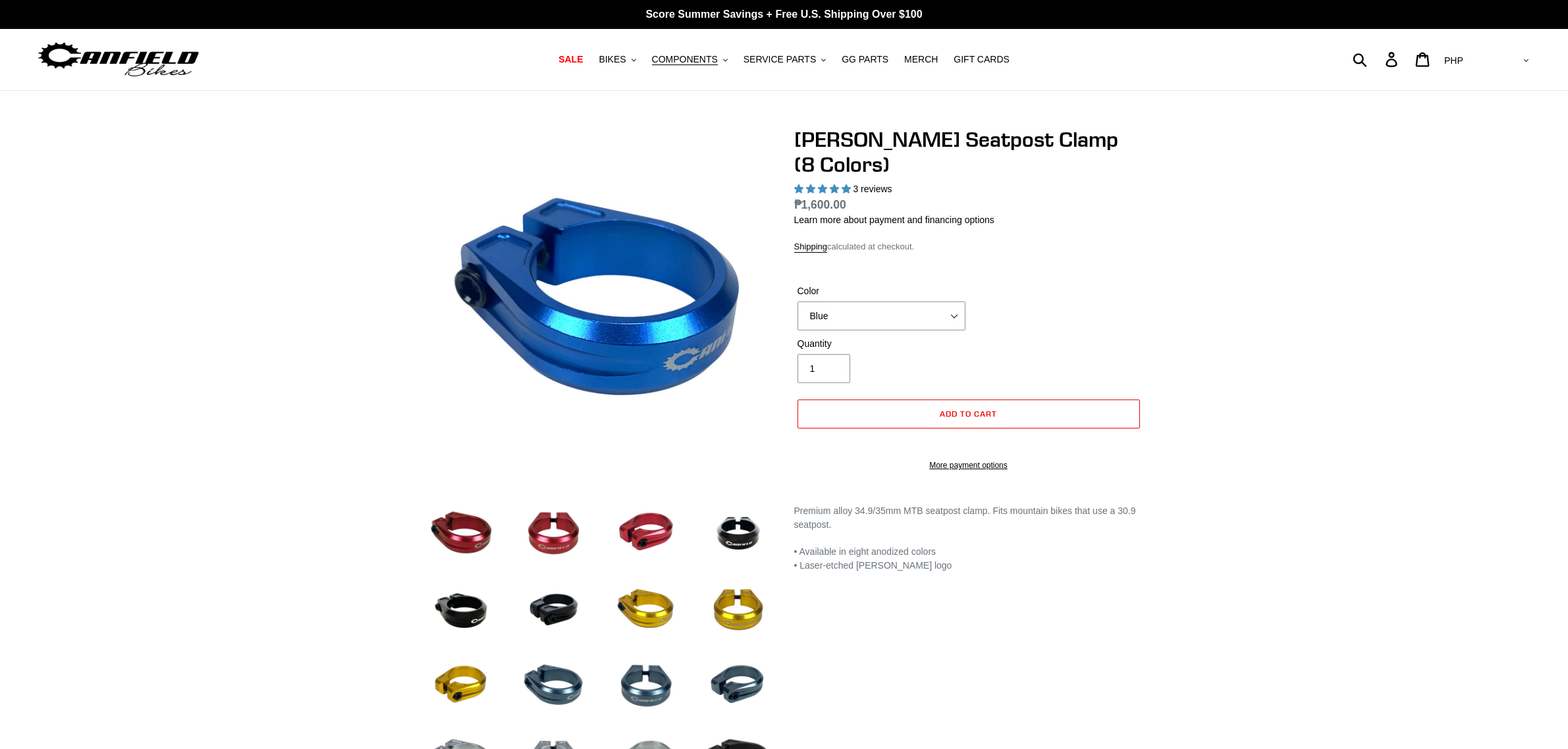
select select "highest-rating"
click at [798, 301] on select "Blue Black Gold Grey Red Silver Stealth Black Orange" at bounding box center [881, 316] width 168 height 29
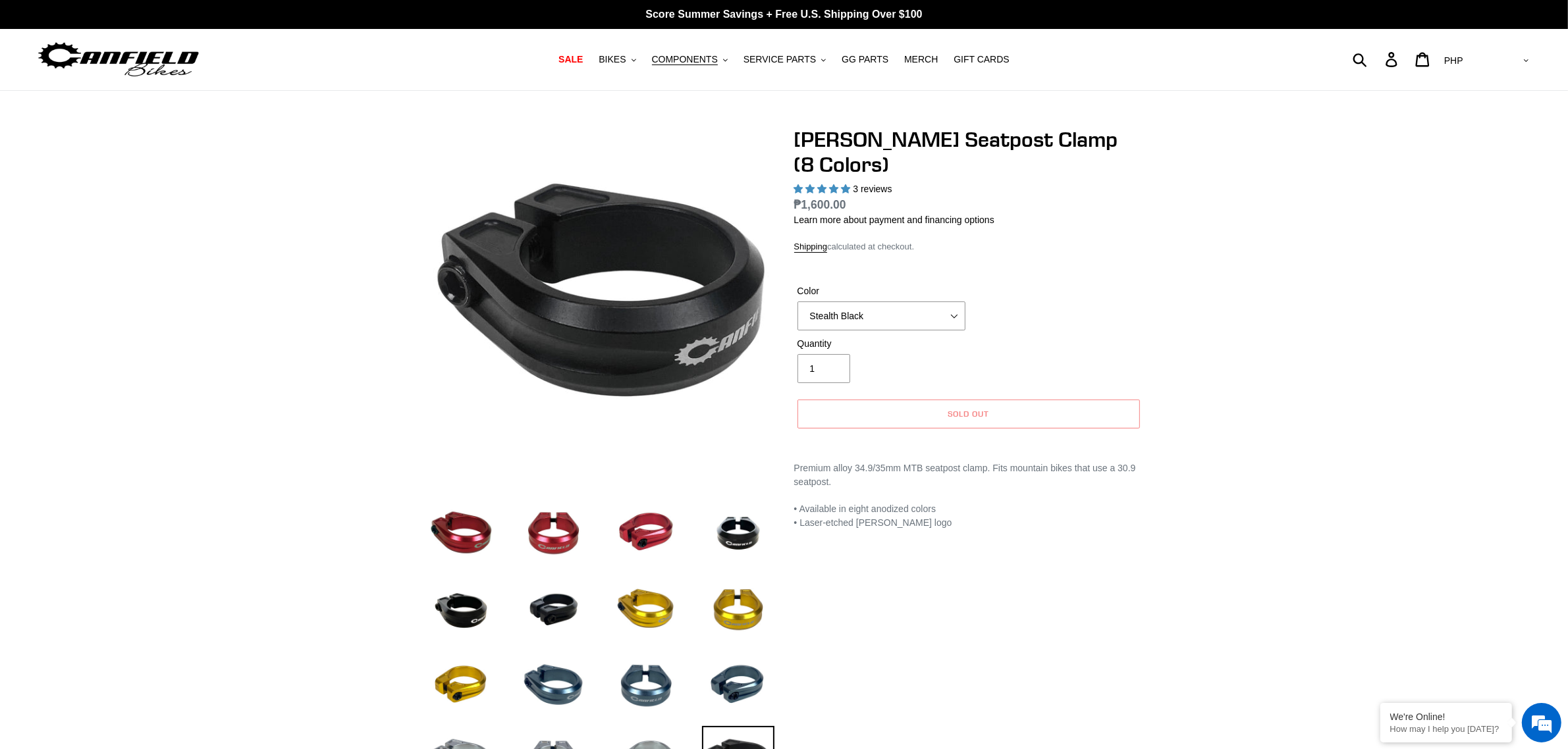
drag, startPoint x: 876, startPoint y: 290, endPoint x: 873, endPoint y: 301, distance: 11.4
click at [876, 301] on select "Blue Black Gold Grey Red Silver Stealth Black Orange" at bounding box center [881, 316] width 168 height 29
click at [798, 301] on select "Blue Black Gold Grey Red Silver Stealth Black Orange" at bounding box center [881, 316] width 168 height 29
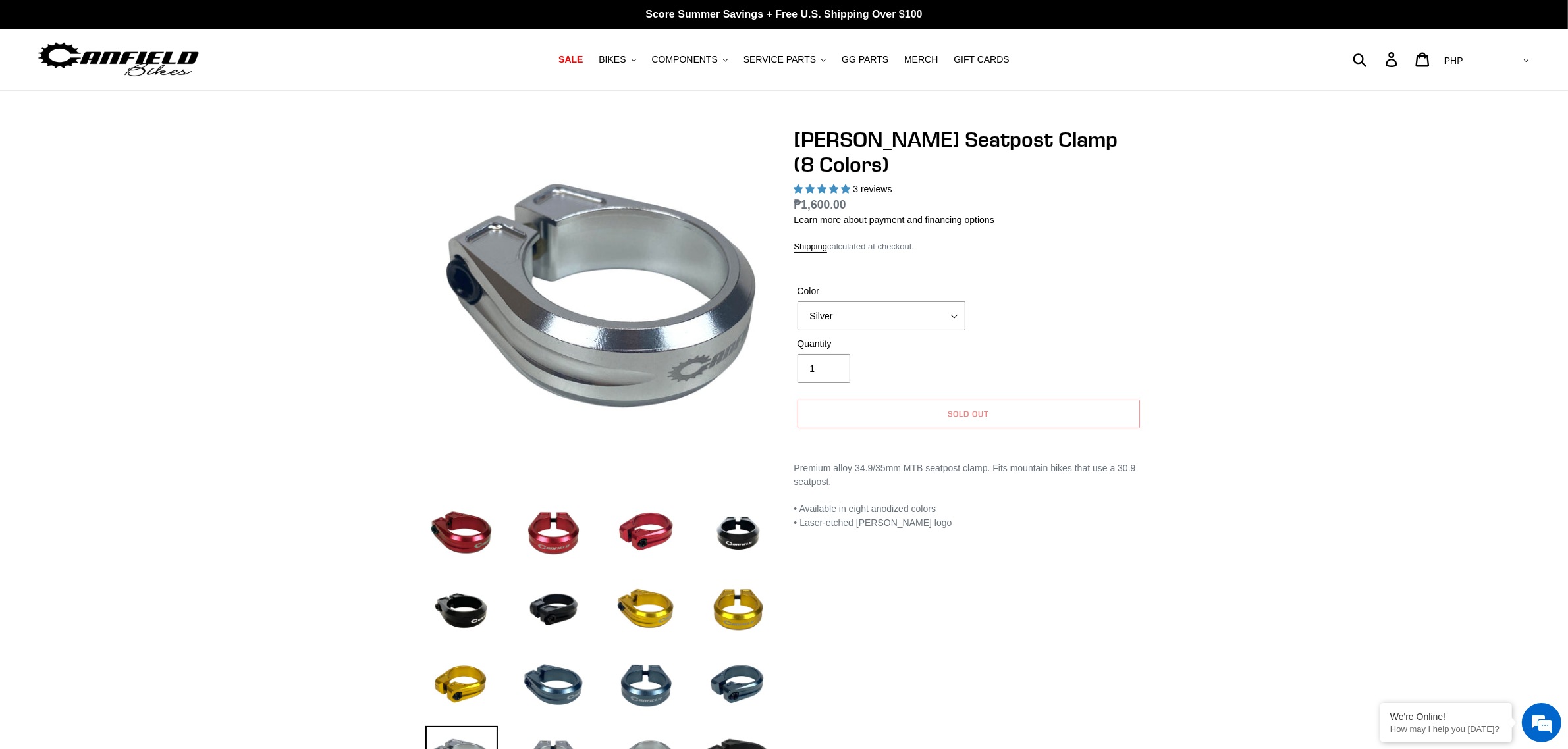
click at [878, 301] on select "Blue Black Gold Grey Red Silver Stealth Black Orange" at bounding box center [881, 316] width 168 height 29
select select "Grey"
click at [798, 301] on select "Blue Black Gold Grey Red Silver Stealth Black Orange" at bounding box center [881, 316] width 168 height 29
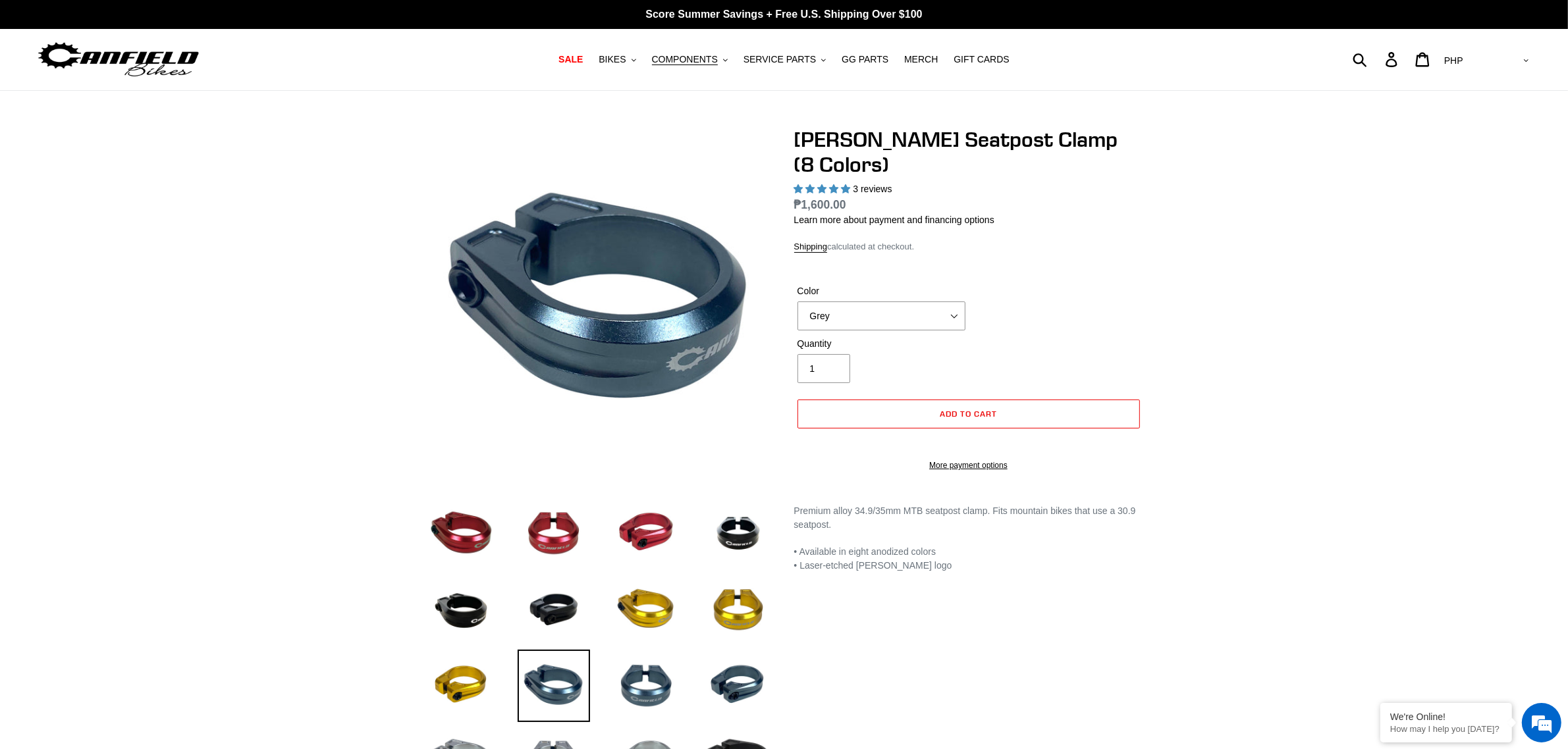
click at [866, 301] on select "Blue Black Gold Grey Red Silver Stealth Black Orange" at bounding box center [881, 316] width 168 height 29
click at [1117, 307] on div "Color Blue Black Gold Grey Red Silver Stealth Black Orange" at bounding box center [968, 310] width 349 height 52
